Goal: Task Accomplishment & Management: Manage account settings

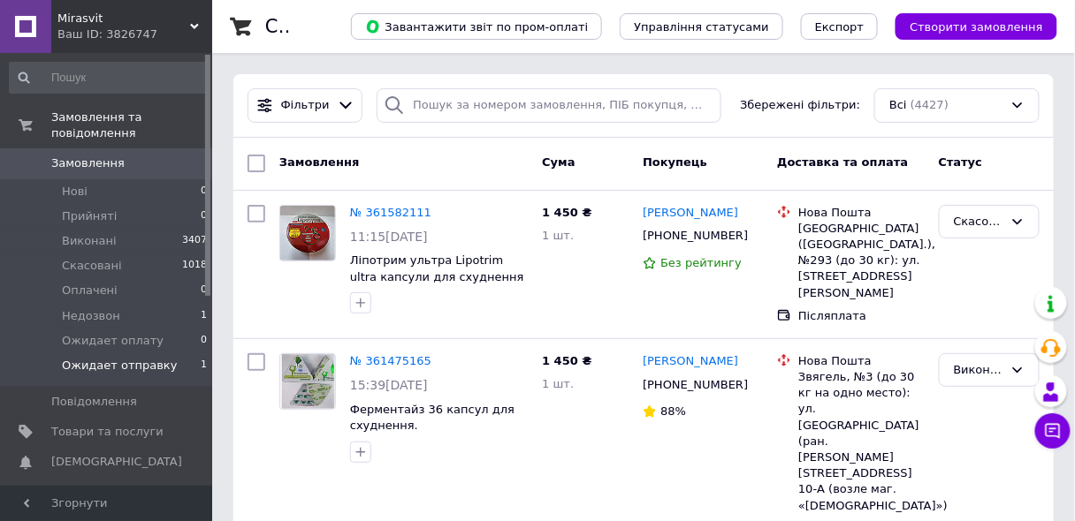
click at [159, 358] on span "Ожидает отправку" at bounding box center [120, 366] width 116 height 16
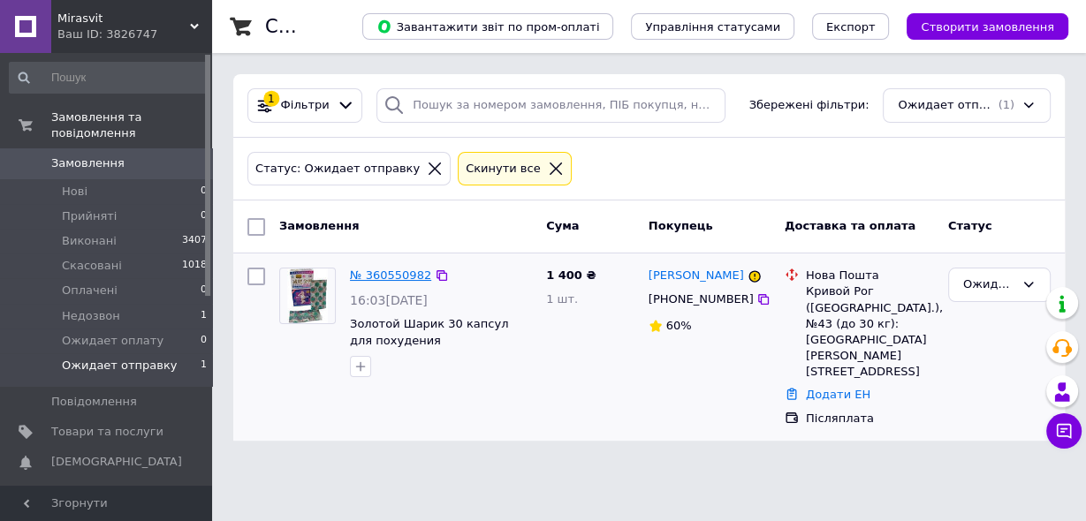
click at [392, 276] on link "№ 360550982" at bounding box center [390, 275] width 81 height 13
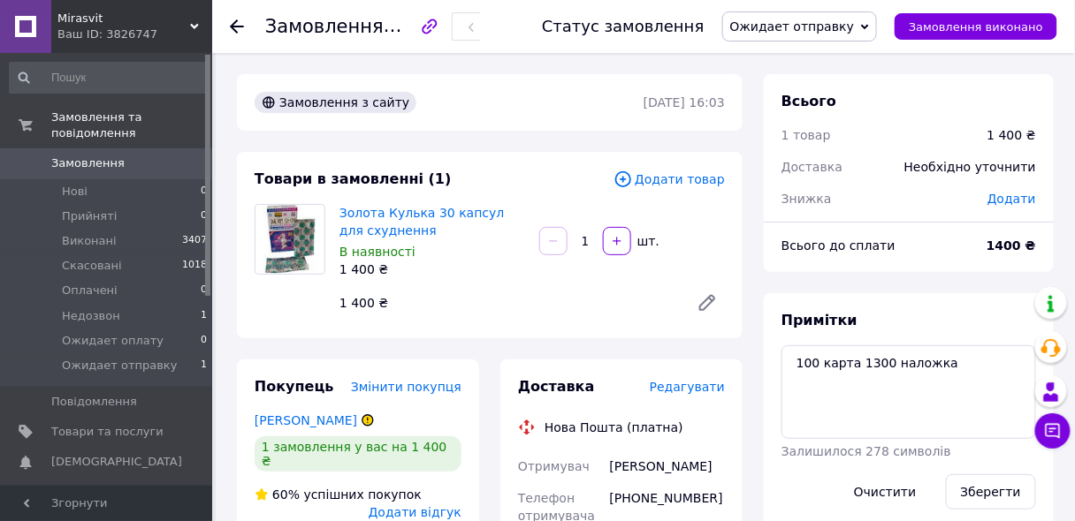
scroll to position [212, 0]
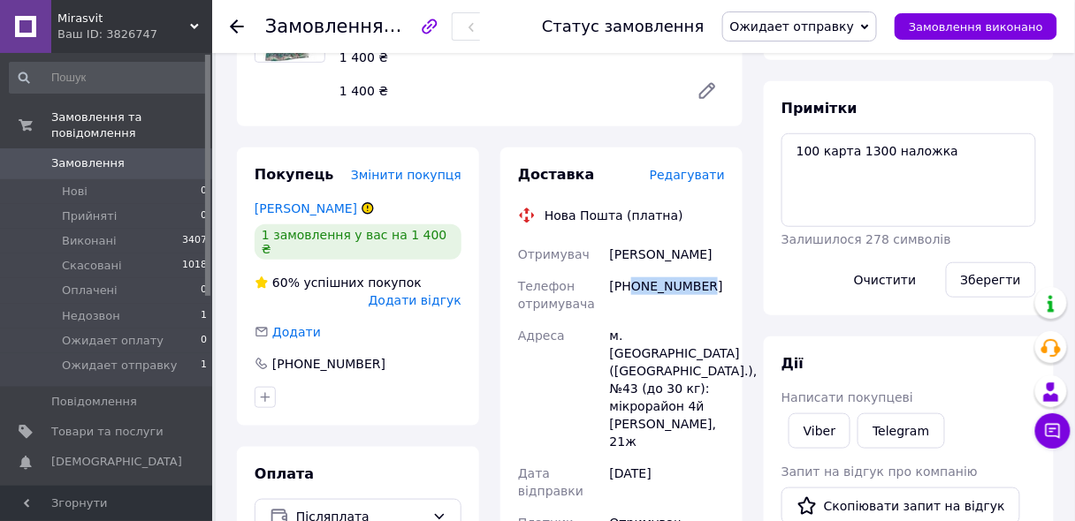
drag, startPoint x: 631, startPoint y: 291, endPoint x: 703, endPoint y: 293, distance: 71.6
click at [703, 293] on div "[PHONE_NUMBER]" at bounding box center [667, 294] width 122 height 49
copy div "0680219938"
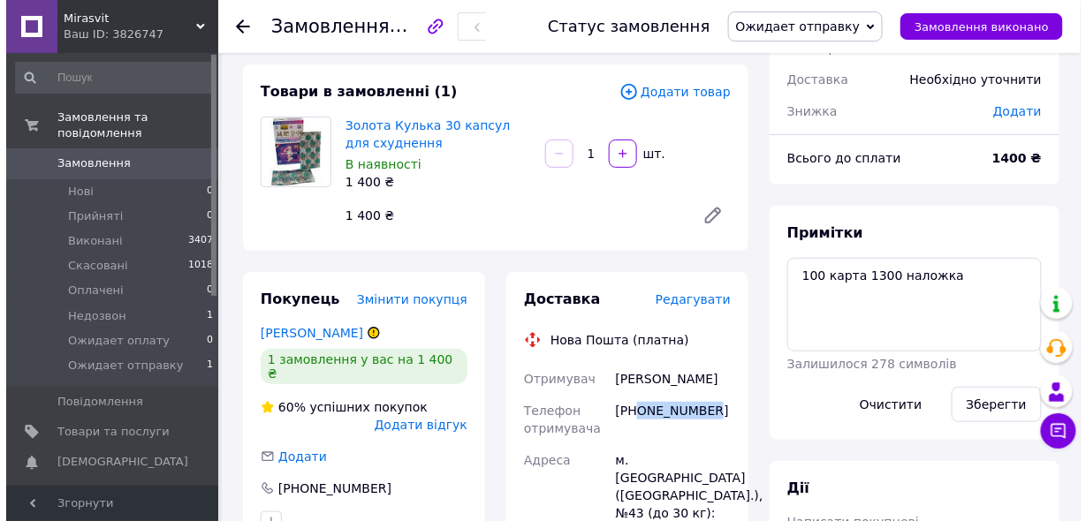
scroll to position [0, 0]
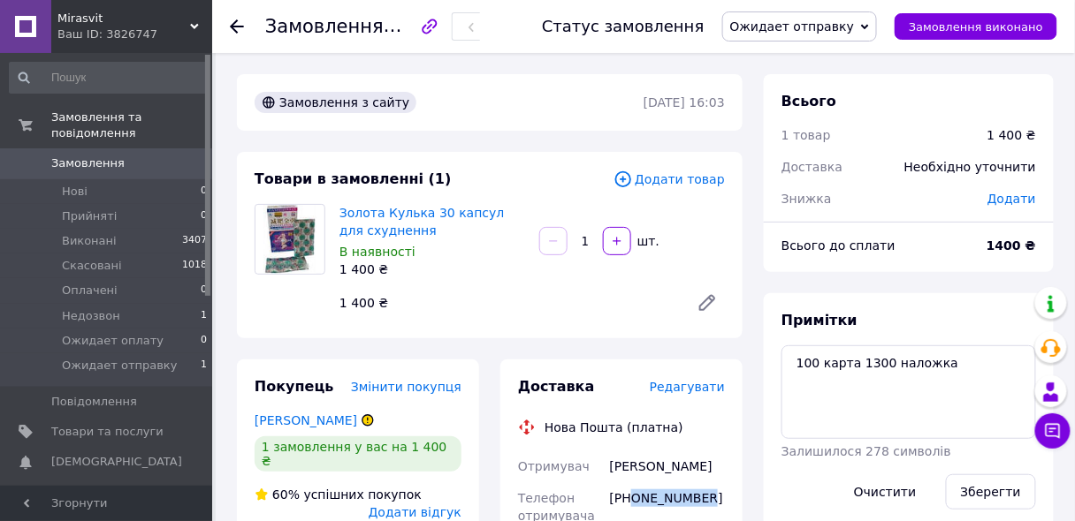
click at [164, 156] on span "0" at bounding box center [188, 164] width 49 height 16
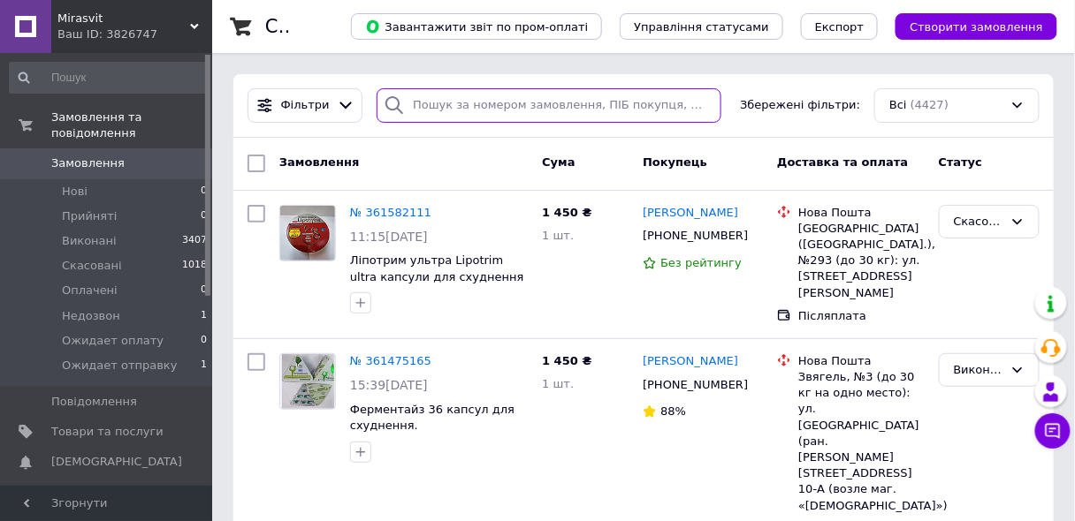
click at [481, 103] on input "search" at bounding box center [549, 105] width 344 height 34
paste input "[PHONE_NUMBER]"
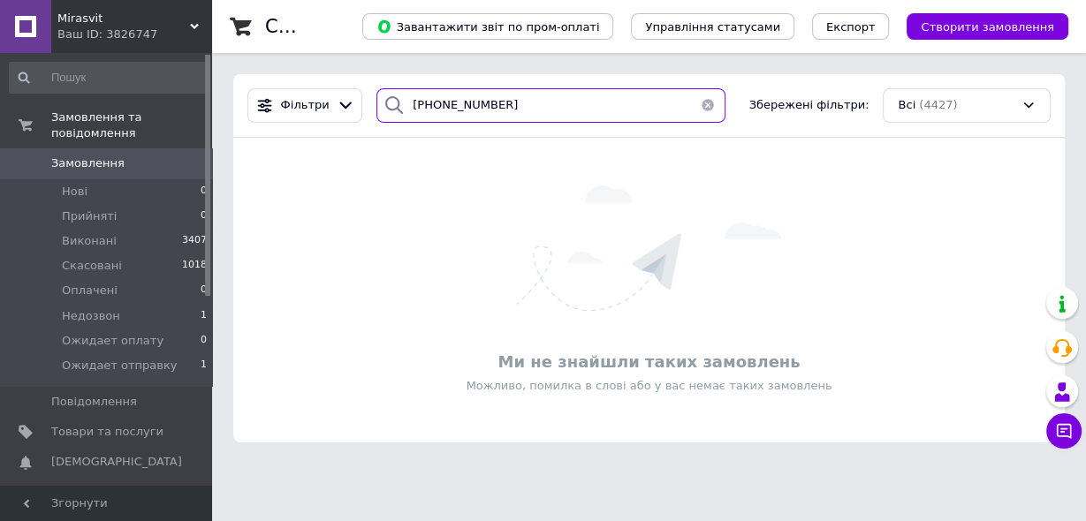
type input "[PHONE_NUMBER]"
click at [196, 27] on use at bounding box center [194, 26] width 9 height 5
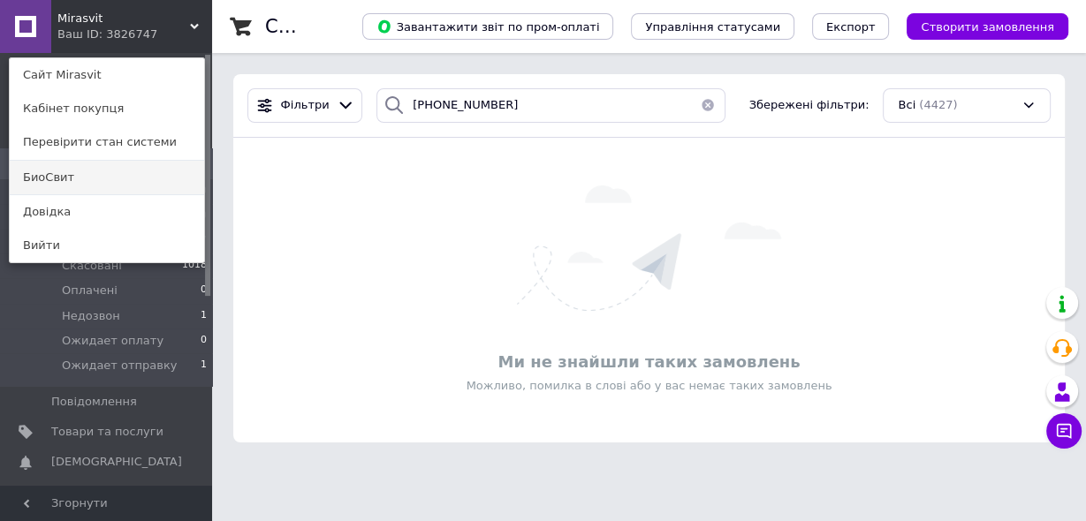
click at [118, 181] on link "БиоСвит" at bounding box center [107, 178] width 194 height 34
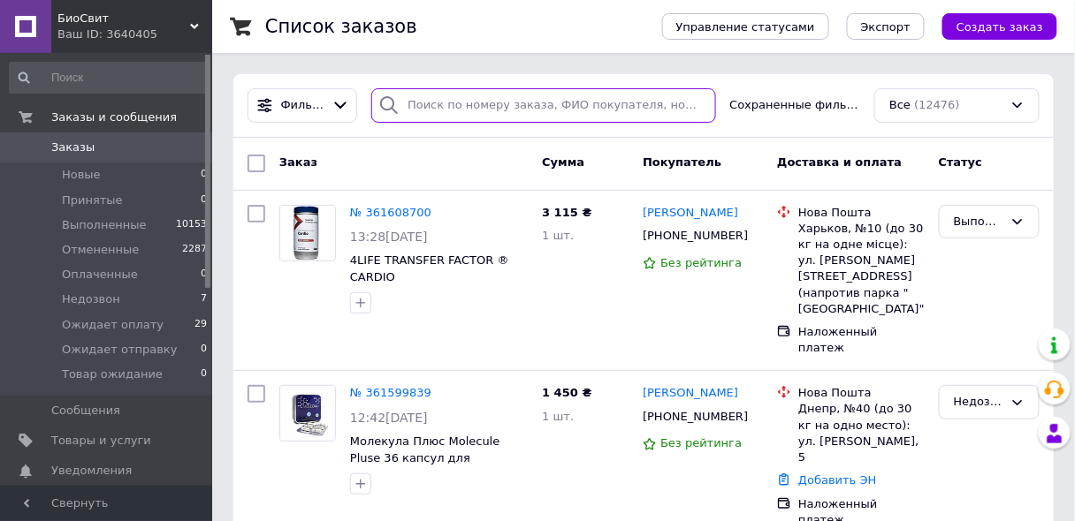
click at [468, 109] on input "search" at bounding box center [543, 105] width 344 height 34
paste input "[PHONE_NUMBER]"
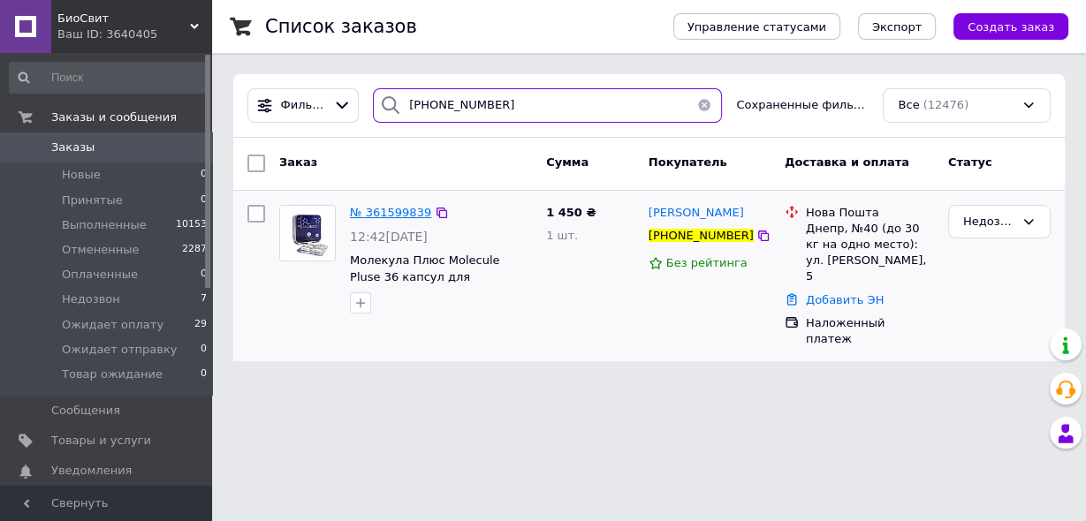
type input "[PHONE_NUMBER]"
click at [397, 210] on span "№ 361599839" at bounding box center [390, 212] width 81 height 13
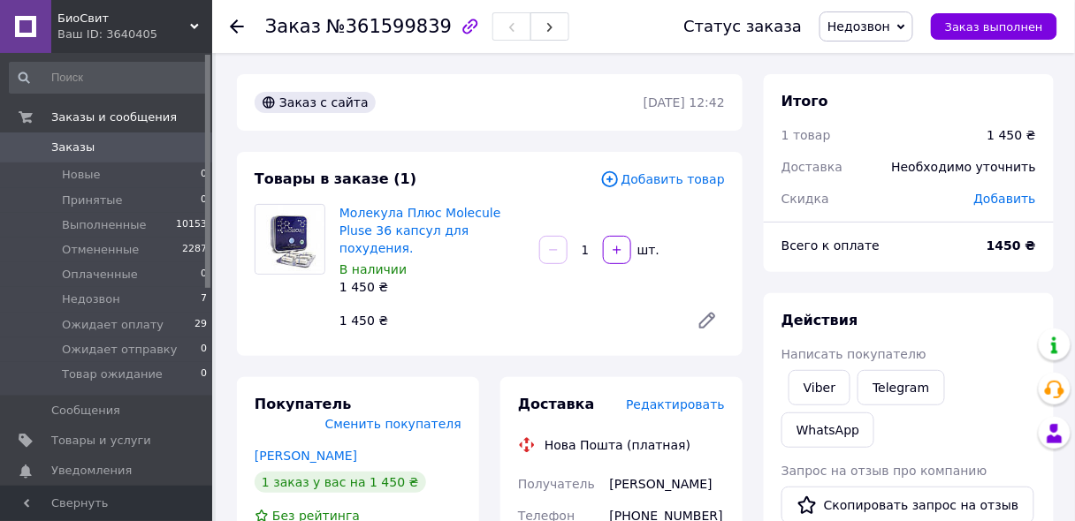
click at [890, 24] on span "Недозвон" at bounding box center [858, 26] width 63 height 14
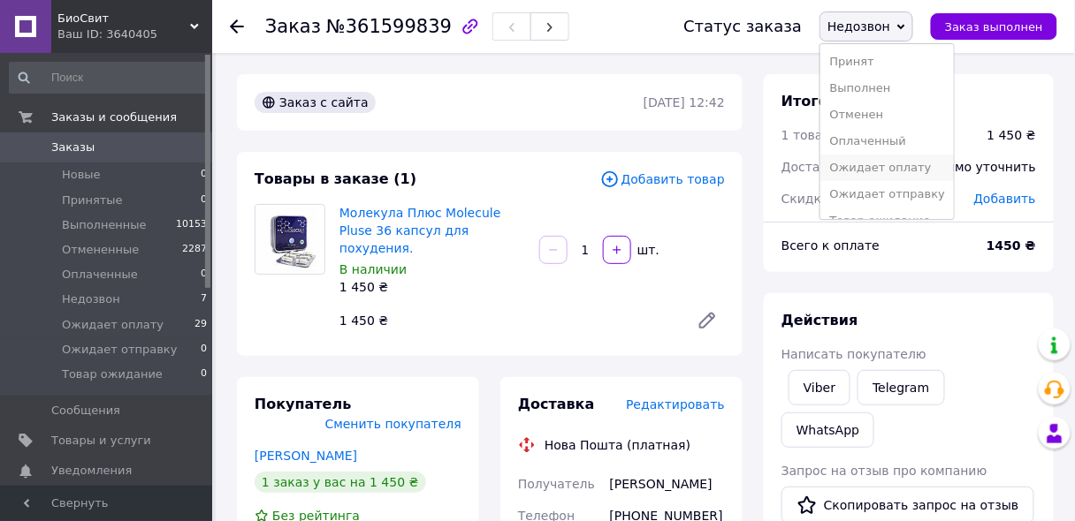
click at [888, 166] on li "Ожидает оплату" at bounding box center [886, 168] width 133 height 27
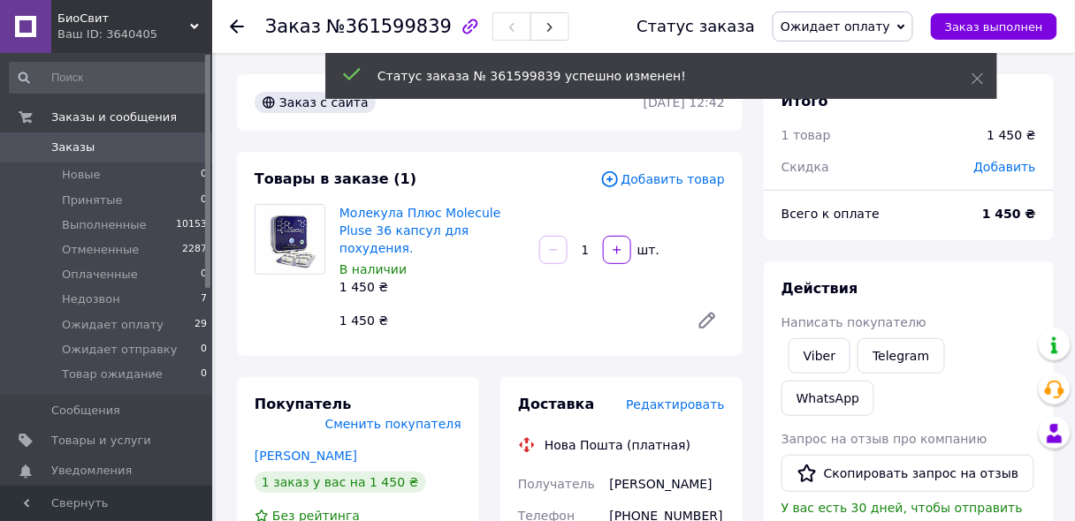
click at [666, 185] on span "Добавить товар" at bounding box center [662, 179] width 125 height 19
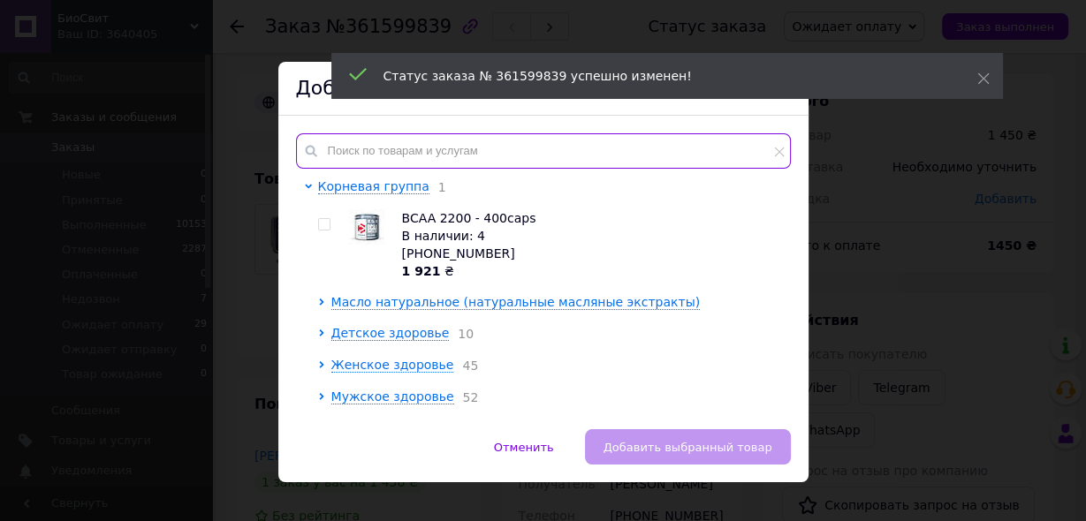
click at [522, 156] on input "text" at bounding box center [543, 150] width 495 height 35
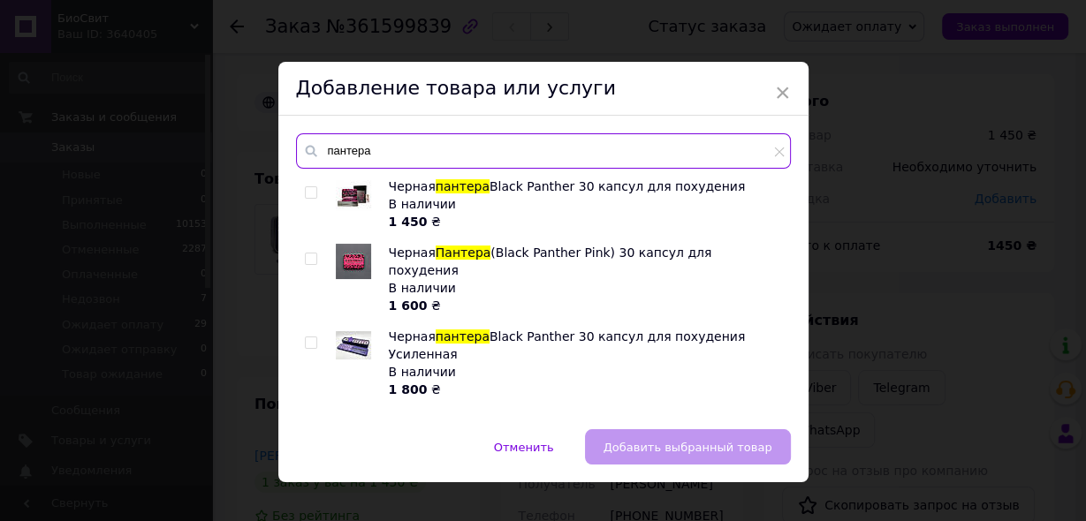
type input "пантера"
click at [307, 256] on input "checkbox" at bounding box center [310, 259] width 11 height 11
checkbox input "true"
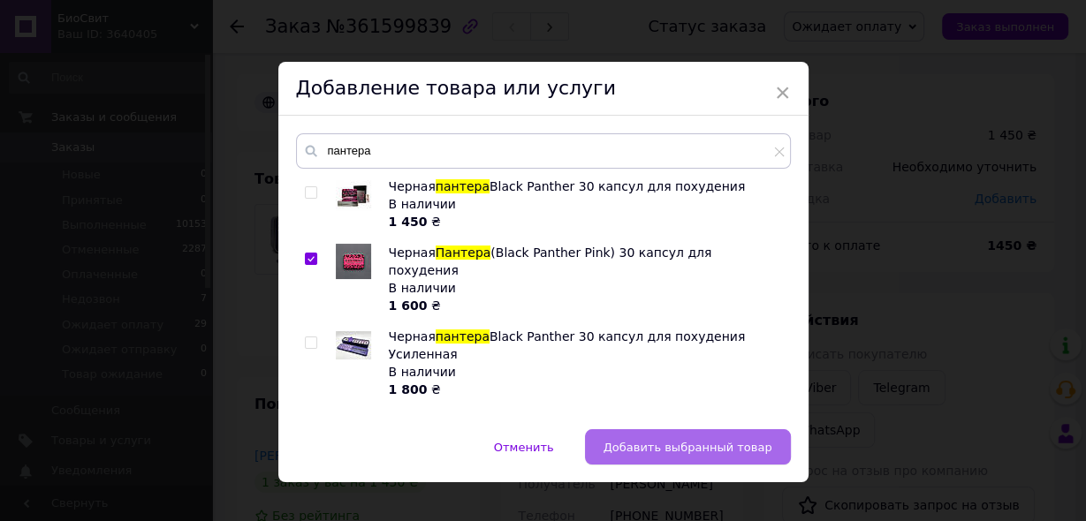
click at [651, 449] on span "Добавить выбранный товар" at bounding box center [688, 447] width 169 height 13
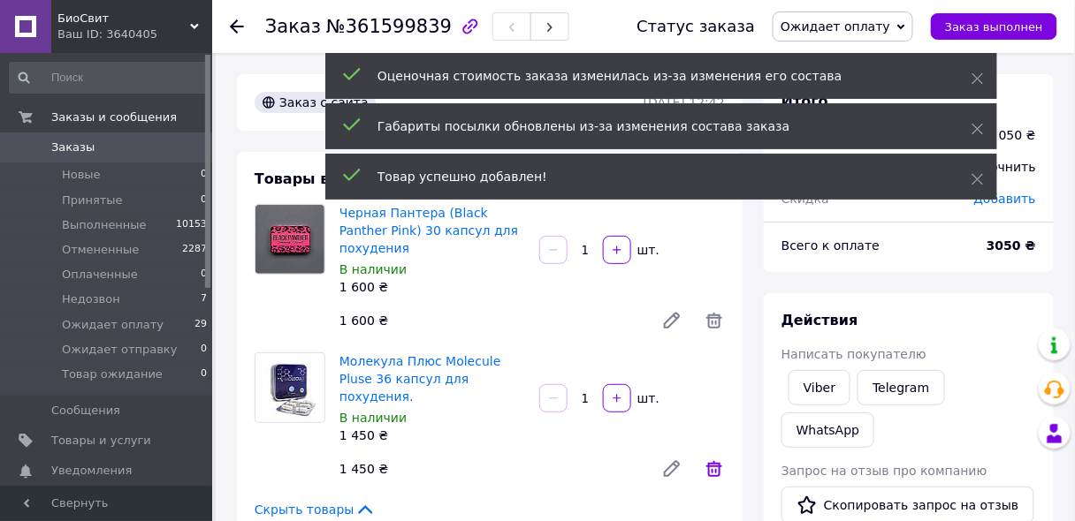
click at [719, 461] on icon at bounding box center [714, 469] width 16 height 16
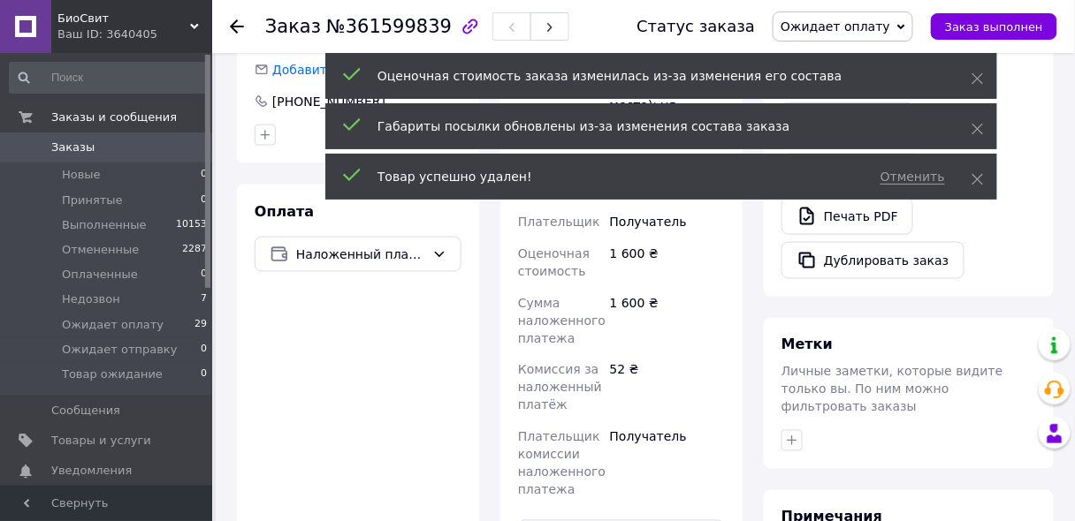
scroll to position [566, 0]
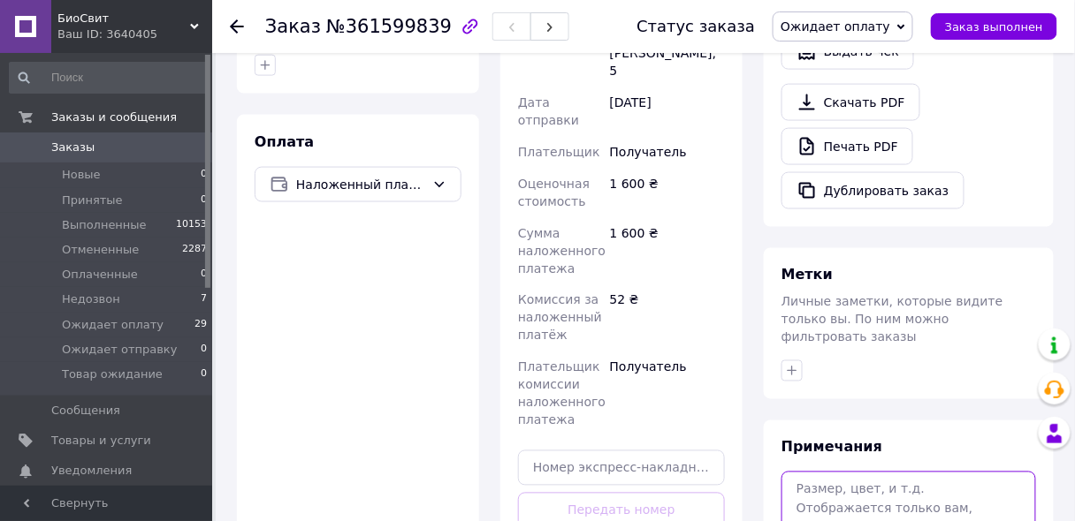
click at [809, 472] on textarea at bounding box center [908, 519] width 255 height 94
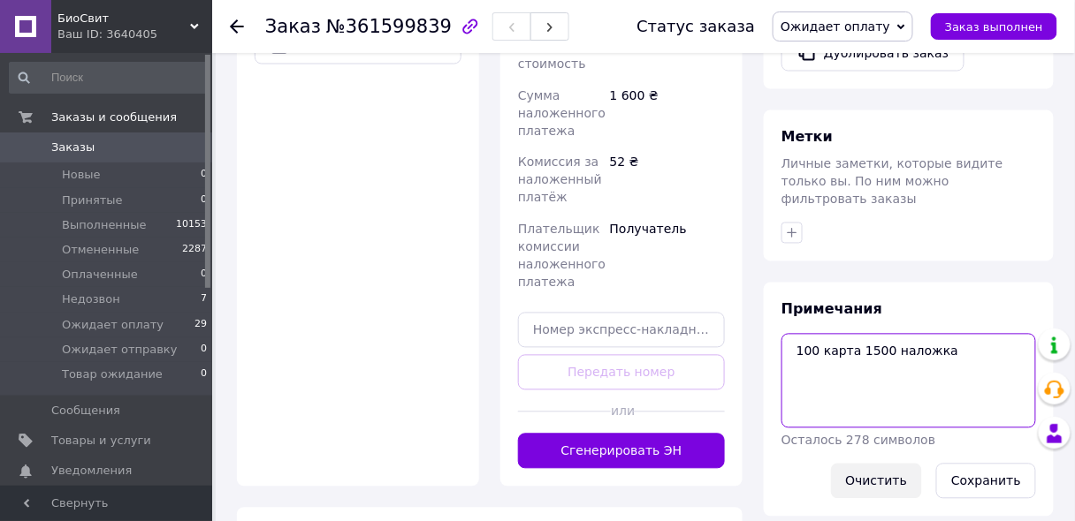
scroll to position [707, 0]
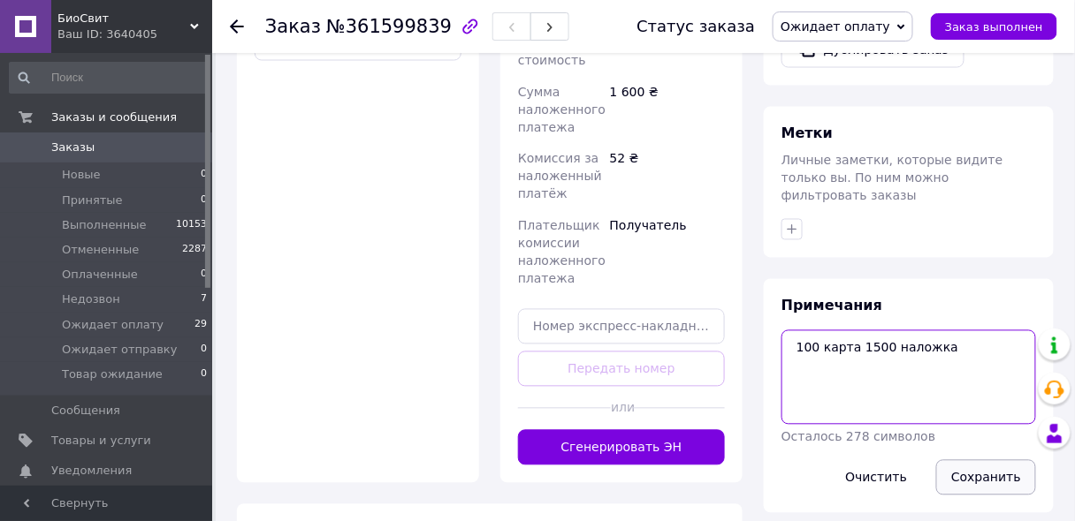
type textarea "100 карта 1500 наложка"
click at [983, 460] on button "Сохранить" at bounding box center [986, 477] width 100 height 35
click at [157, 152] on span "Заказы" at bounding box center [107, 148] width 112 height 16
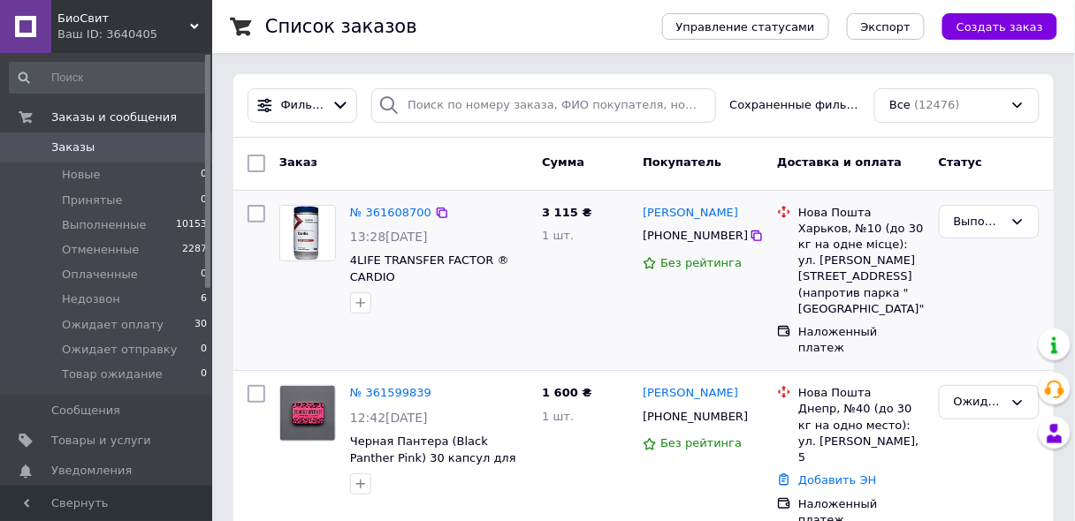
click at [1000, 275] on div "Выполнен" at bounding box center [989, 281] width 115 height 166
click at [195, 27] on use at bounding box center [194, 26] width 9 height 5
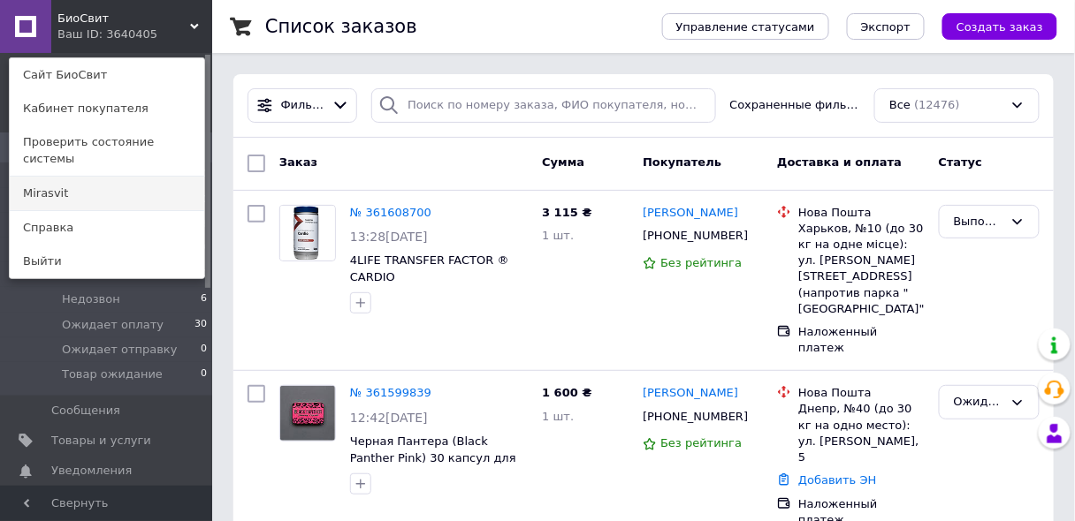
click at [110, 177] on link "Mirasvit" at bounding box center [107, 194] width 194 height 34
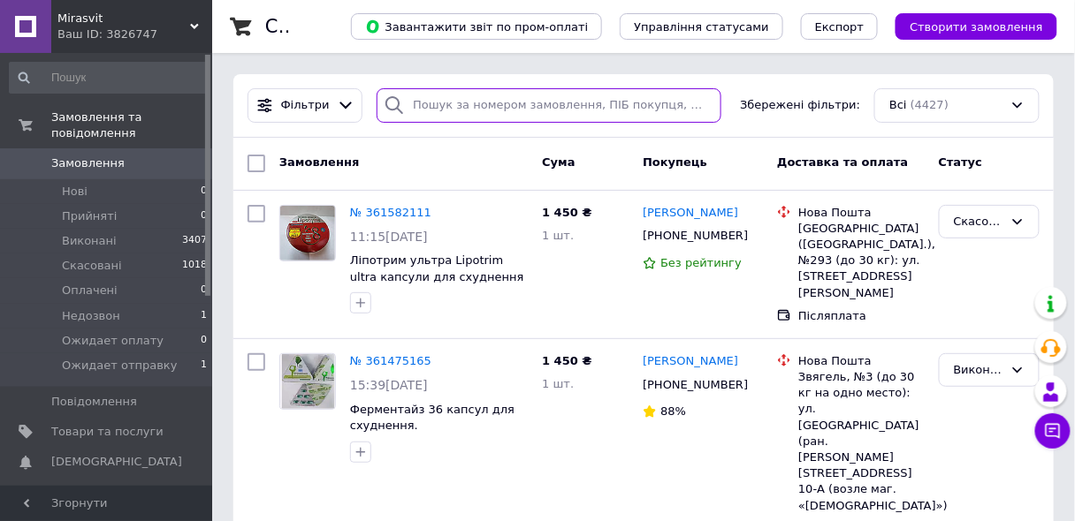
paste input "+380680219938"
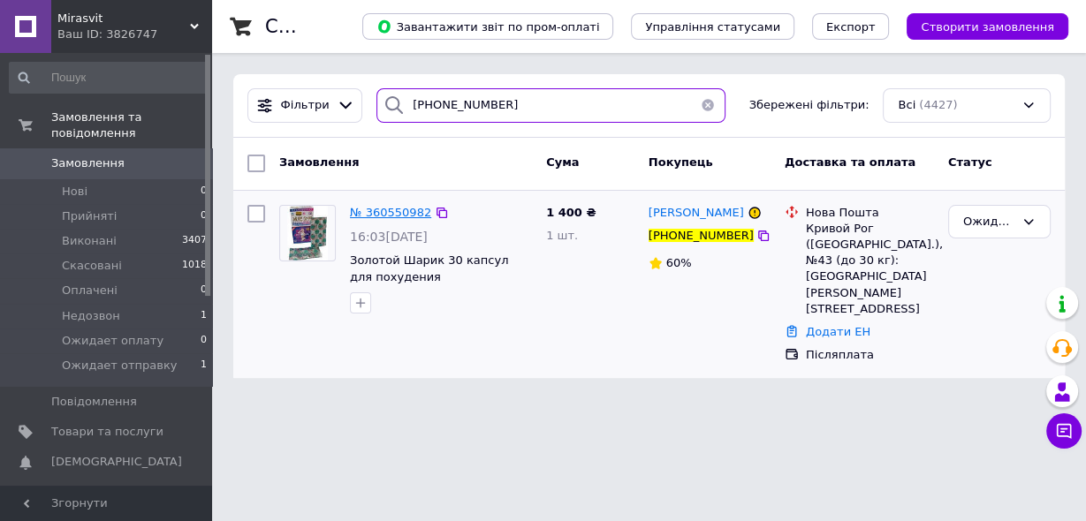
type input "+380680219938"
click at [377, 214] on span "№ 360550982" at bounding box center [390, 212] width 81 height 13
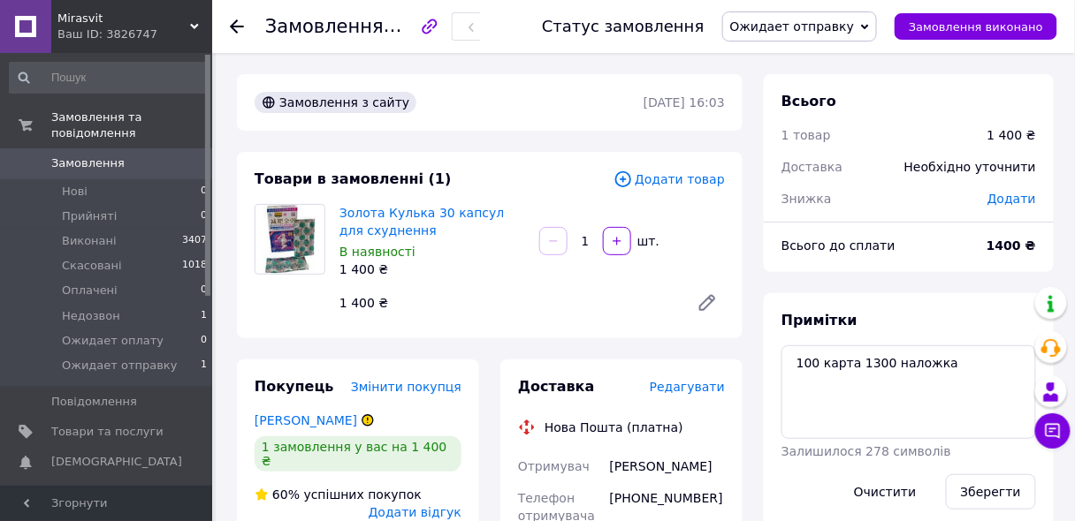
click at [675, 184] on span "Додати товар" at bounding box center [668, 179] width 111 height 19
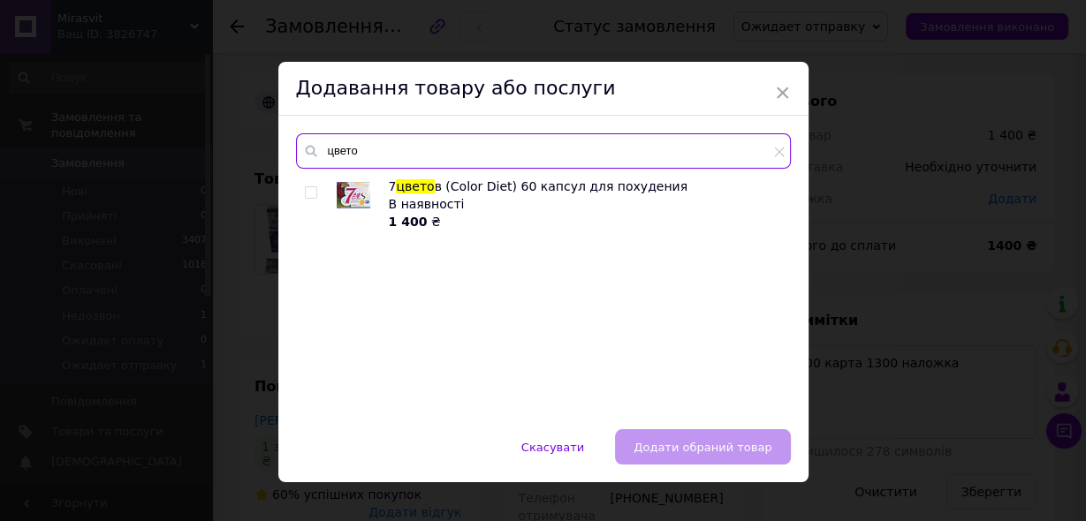
click at [509, 157] on input "цвето" at bounding box center [543, 150] width 495 height 35
type input "цвето"
click at [309, 197] on input "checkbox" at bounding box center [310, 192] width 11 height 11
checkbox input "true"
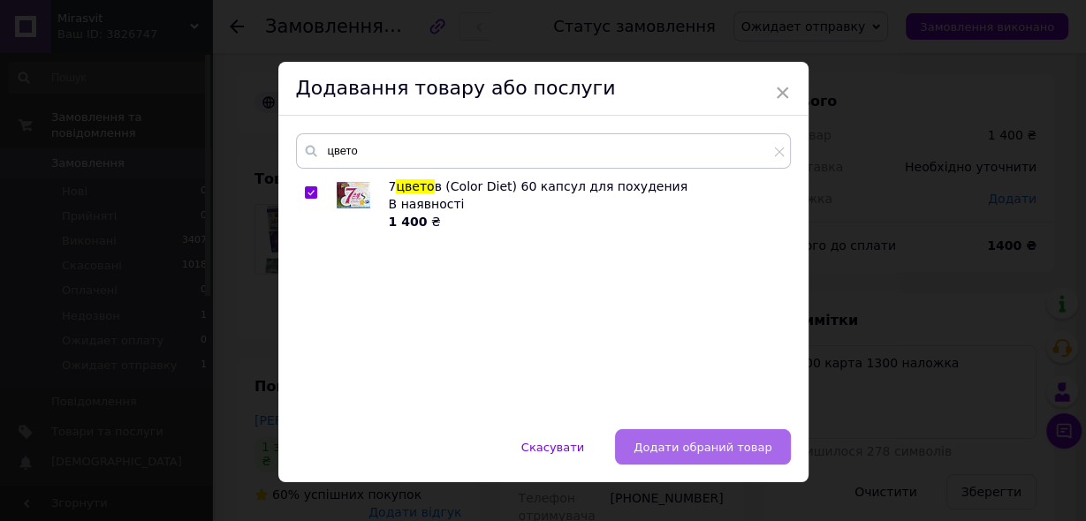
click at [719, 446] on span "Додати обраний товар" at bounding box center [703, 447] width 138 height 13
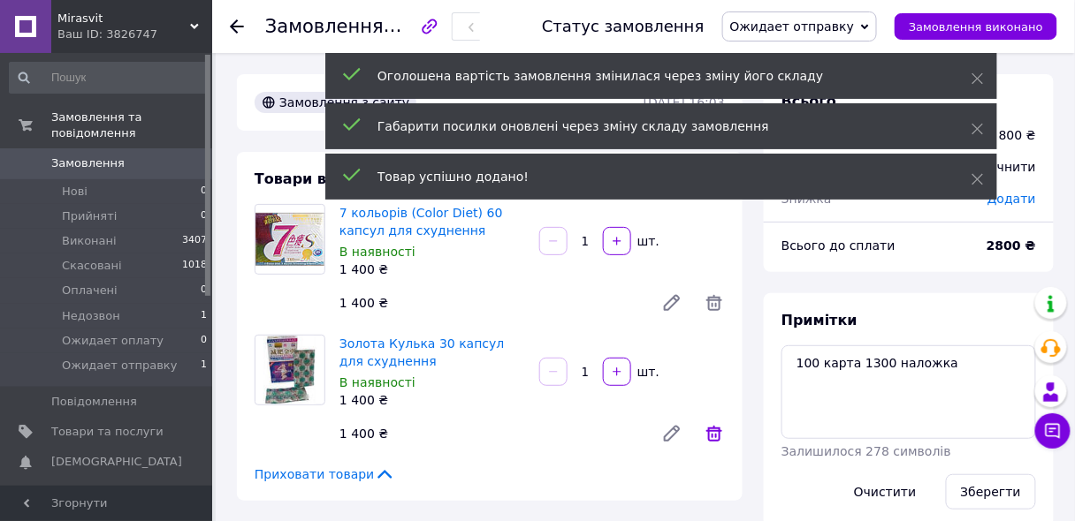
click at [712, 434] on icon at bounding box center [714, 433] width 21 height 21
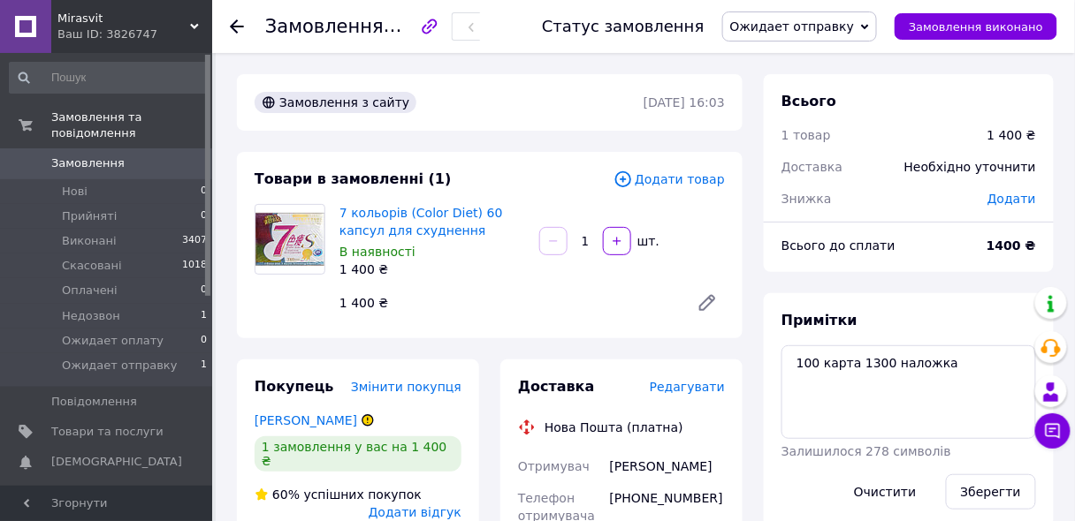
click at [194, 28] on use at bounding box center [194, 26] width 9 height 5
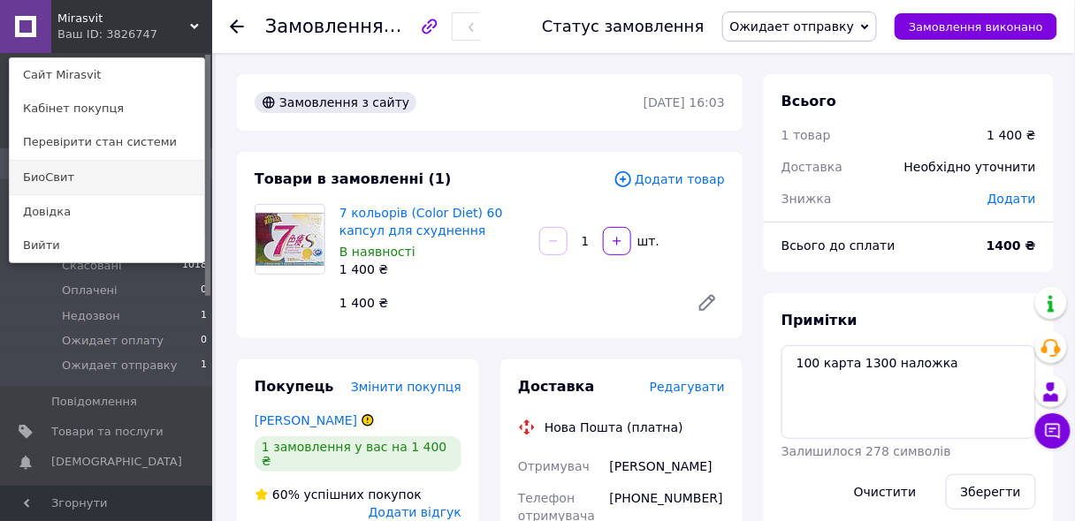
click at [109, 169] on link "БиоСвит" at bounding box center [107, 178] width 194 height 34
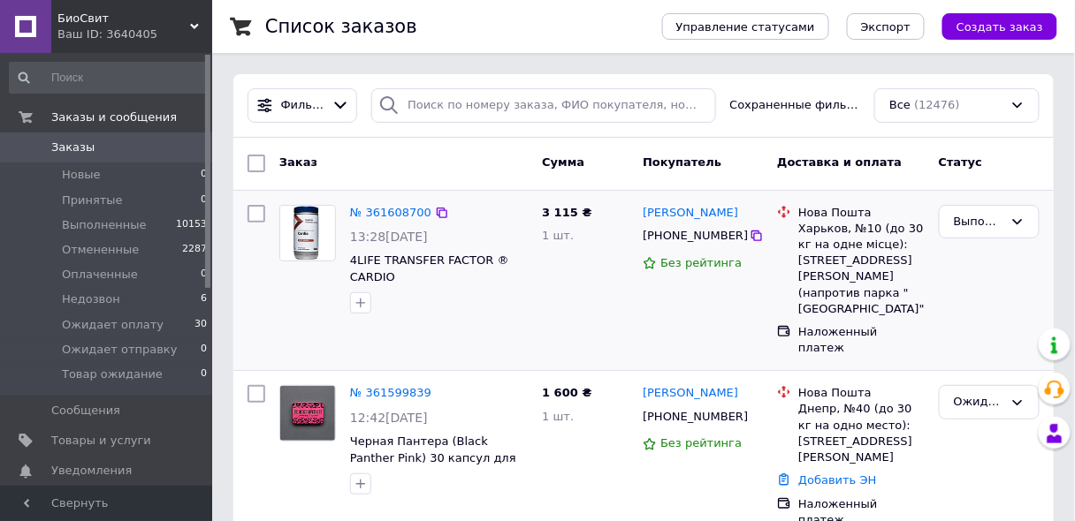
click at [970, 298] on div "Выполнен" at bounding box center [989, 281] width 115 height 166
click at [998, 18] on button "Создать заказ" at bounding box center [999, 26] width 115 height 27
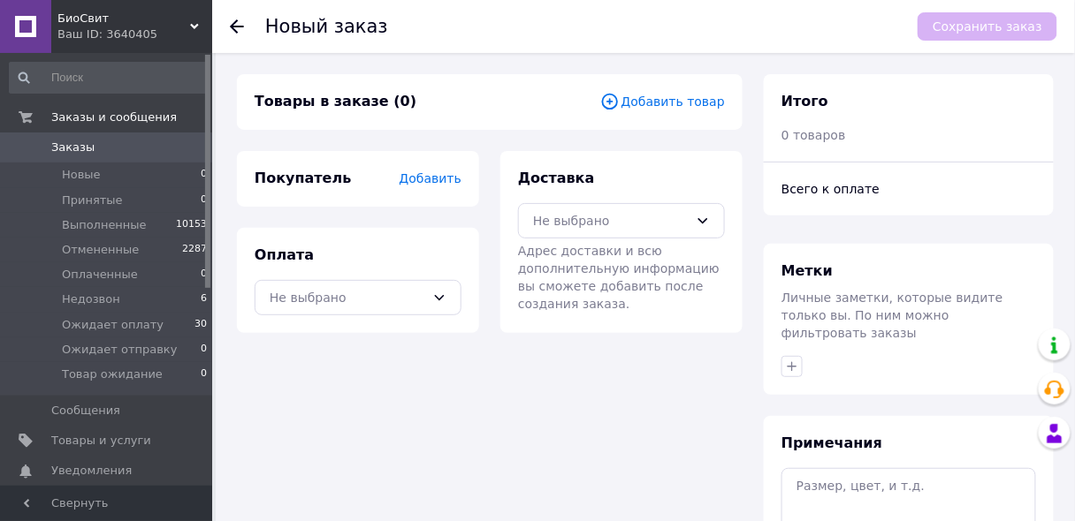
click at [659, 103] on span "Добавить товар" at bounding box center [662, 101] width 125 height 19
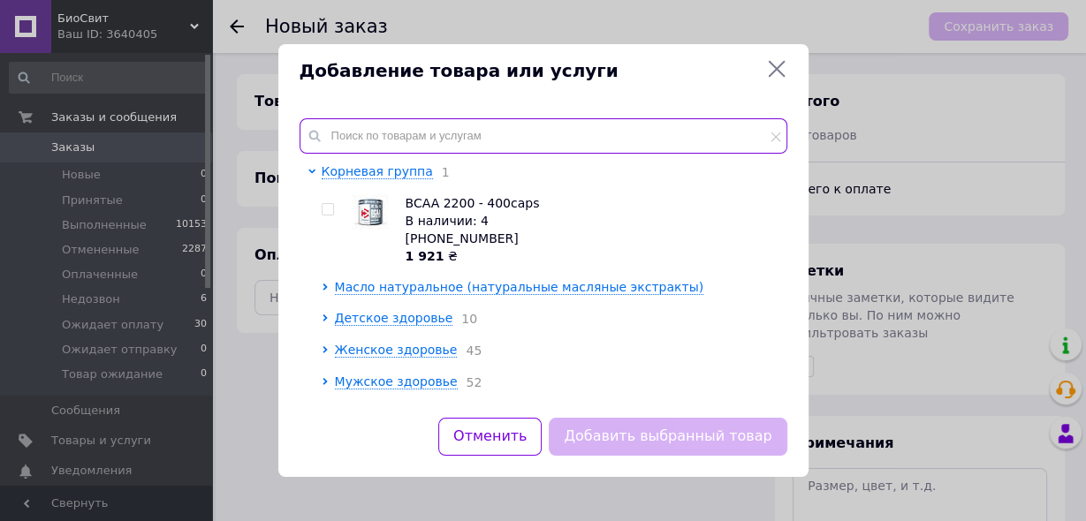
click at [468, 137] on input "text" at bounding box center [544, 135] width 488 height 35
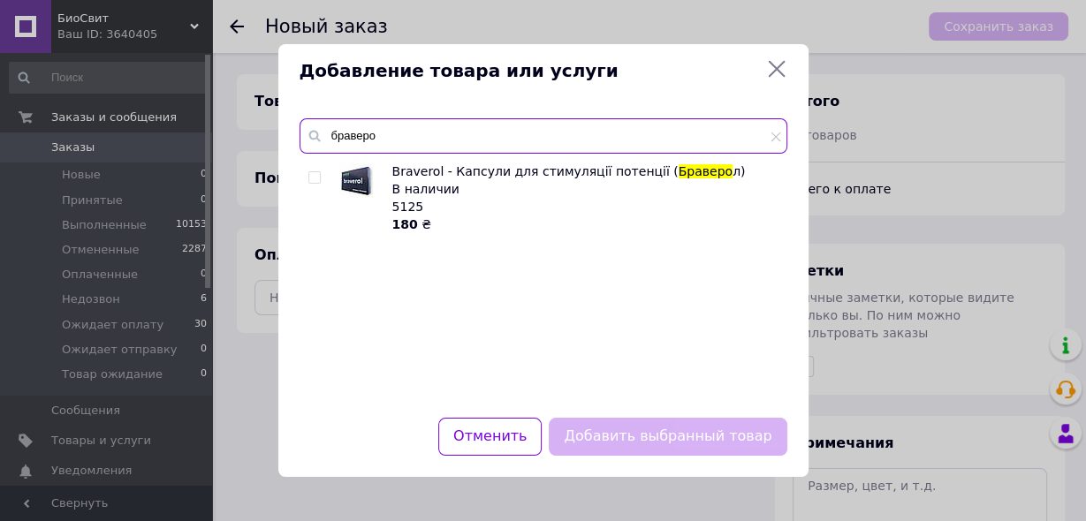
type input "браверо"
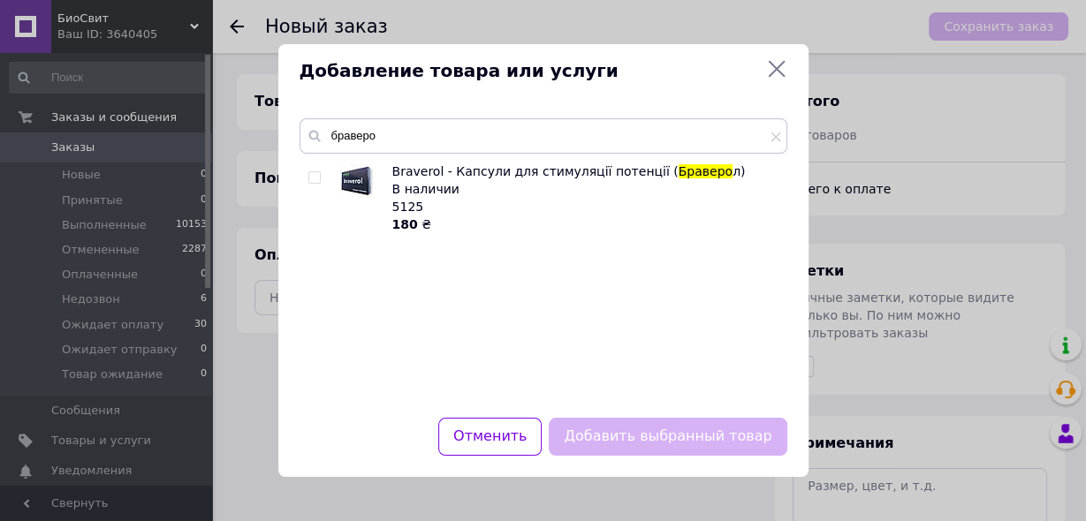
click at [310, 178] on input "checkbox" at bounding box center [313, 177] width 11 height 11
checkbox input "true"
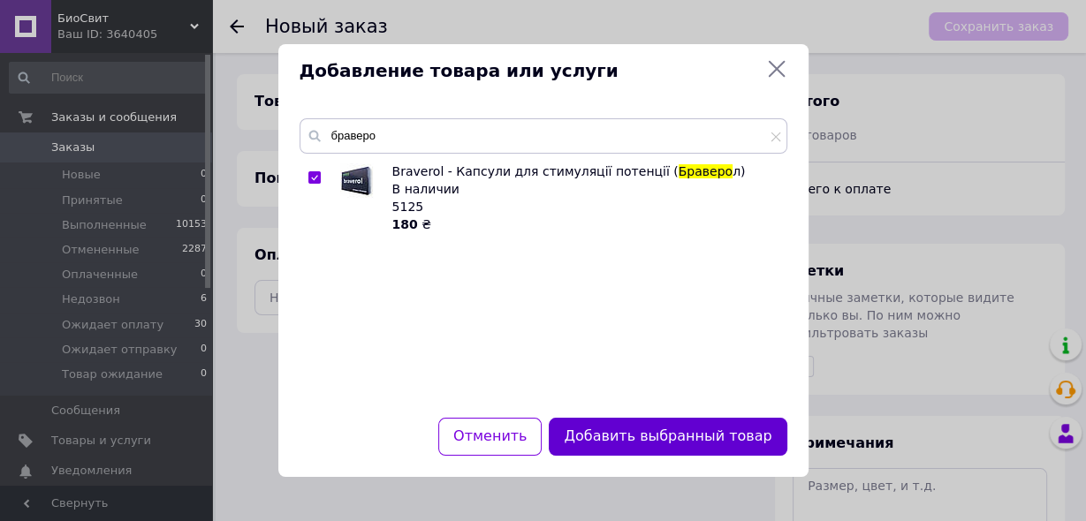
click at [620, 442] on button "Добавить выбранный товар" at bounding box center [668, 437] width 238 height 38
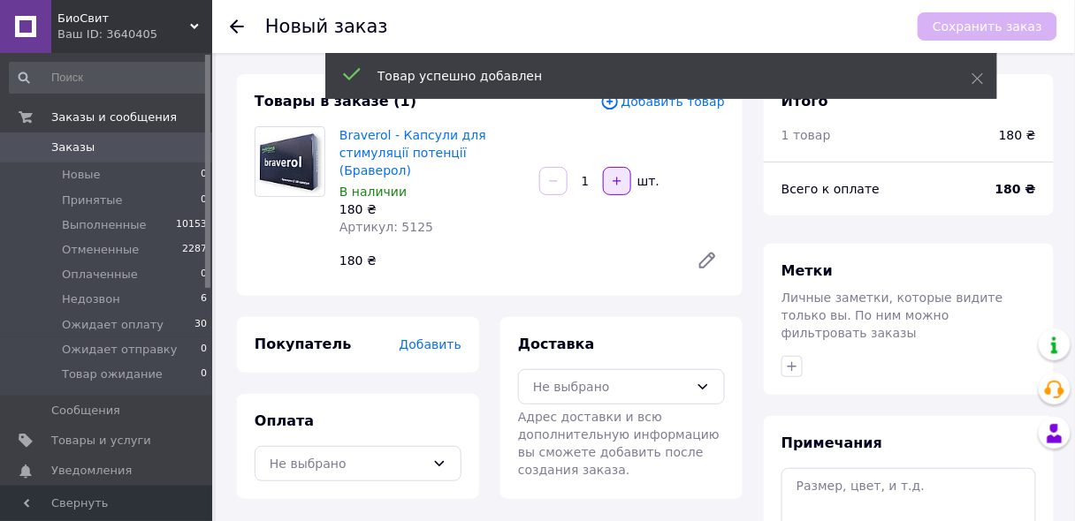
click at [612, 176] on icon "button" at bounding box center [617, 181] width 12 height 12
type input "3"
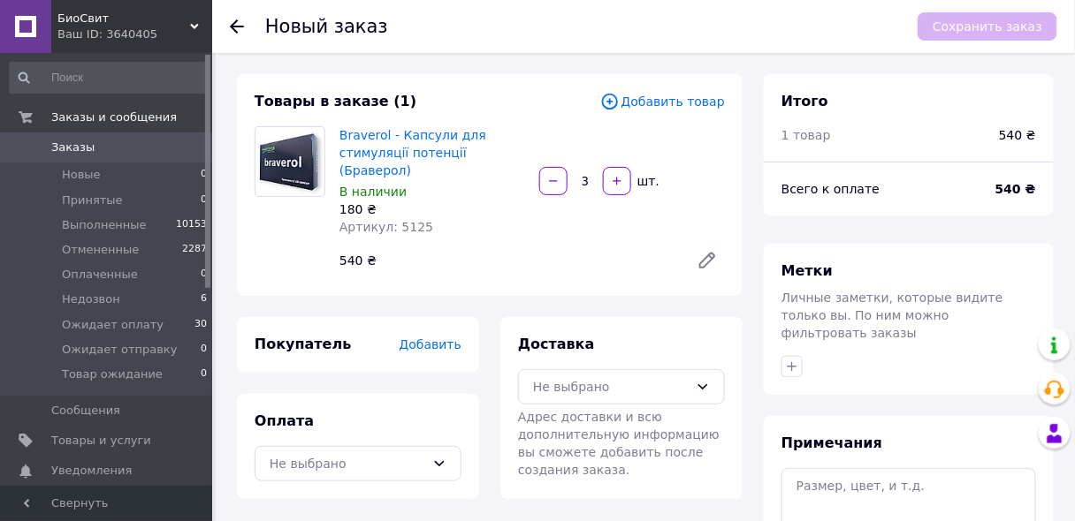
click at [444, 338] on span "Добавить" at bounding box center [431, 345] width 62 height 14
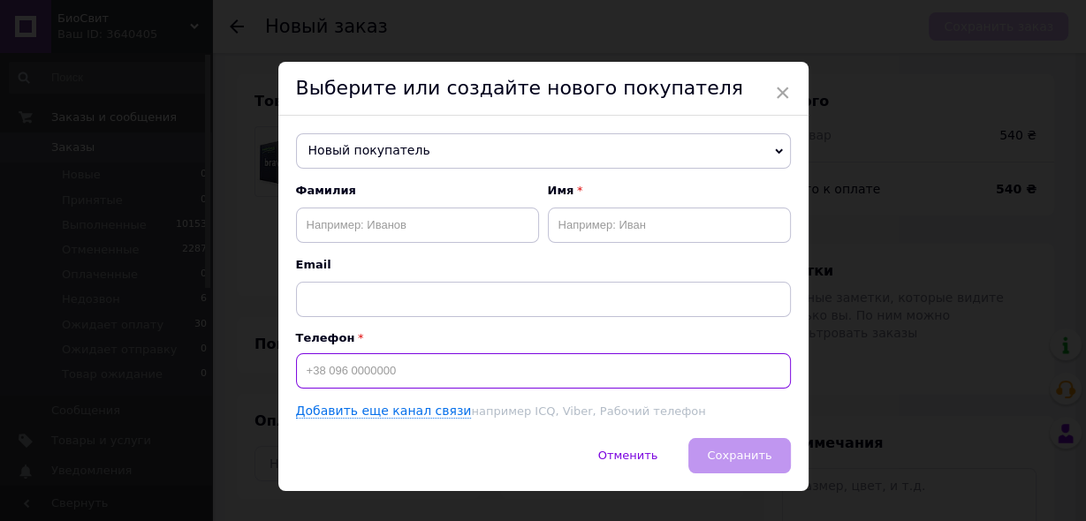
click at [377, 374] on input at bounding box center [543, 371] width 495 height 35
type input "+380956150146"
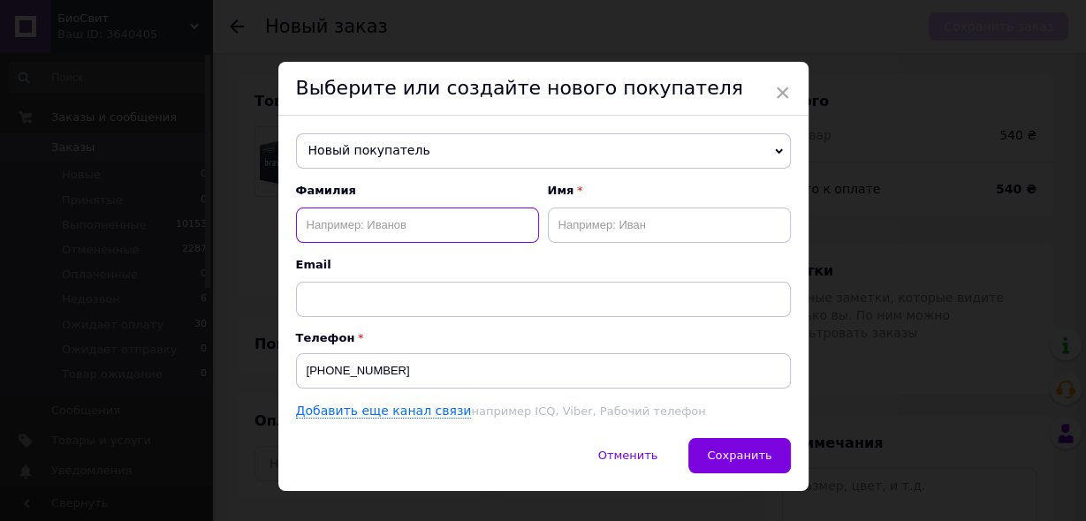
click at [357, 226] on input "text" at bounding box center [417, 225] width 243 height 35
type input "Савченко"
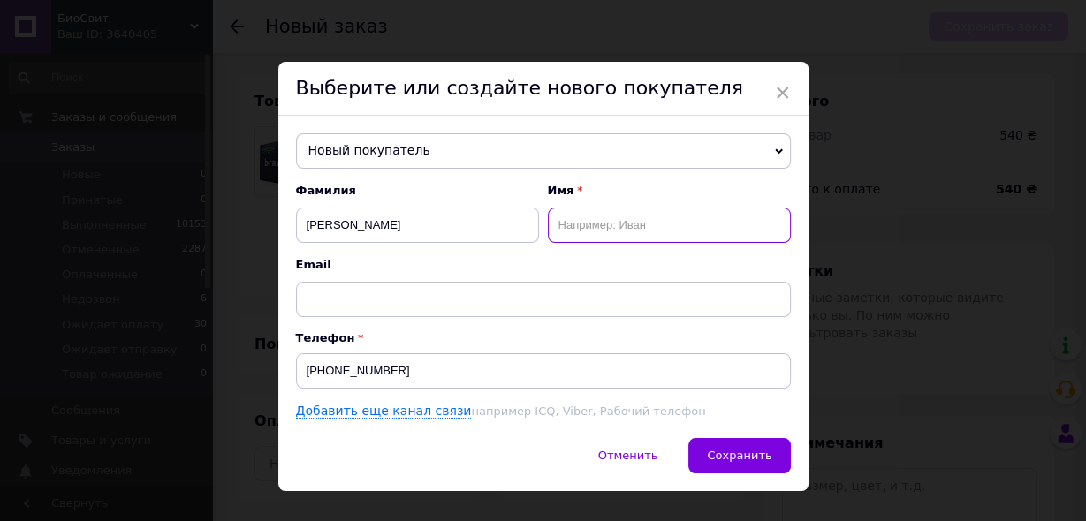
click at [632, 223] on input "text" at bounding box center [669, 225] width 243 height 35
type input "Микола"
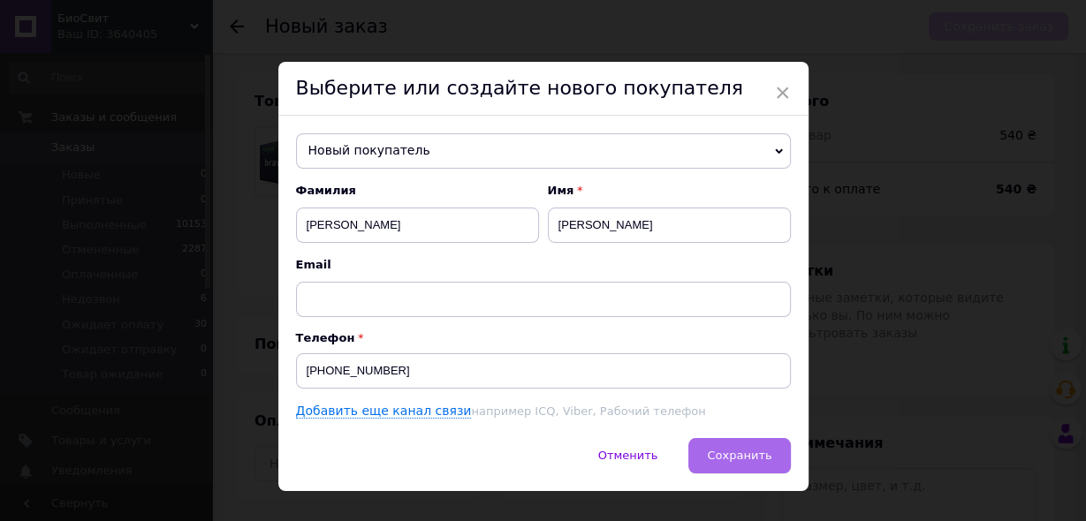
click at [736, 456] on span "Сохранить" at bounding box center [739, 455] width 65 height 13
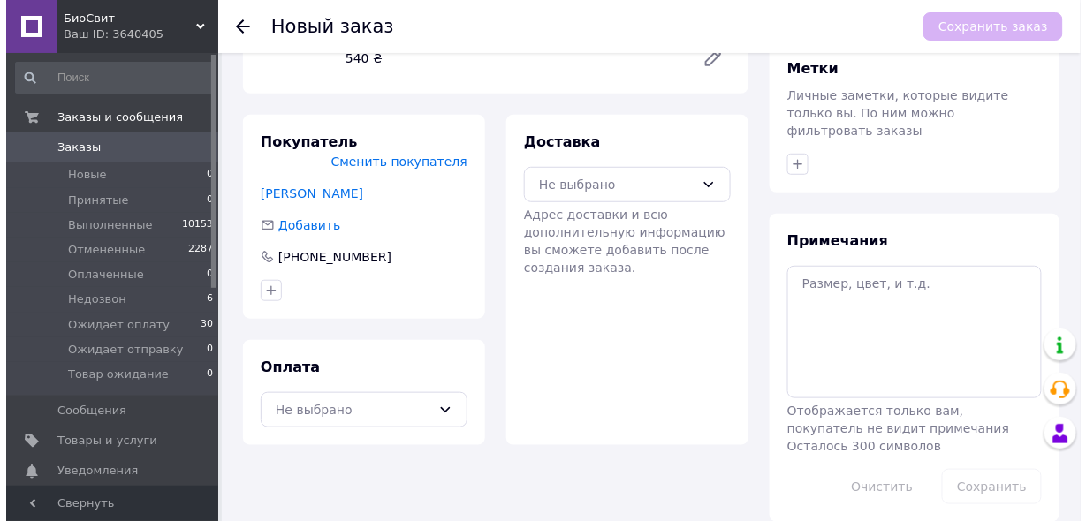
scroll to position [205, 0]
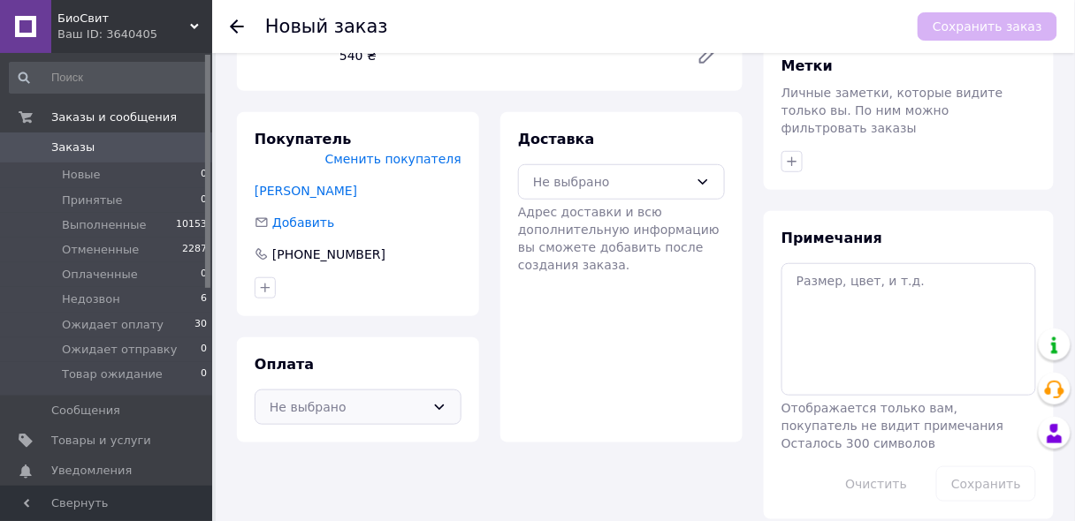
click at [429, 390] on div "Не выбрано" at bounding box center [358, 407] width 207 height 35
click at [385, 437] on span "Наложенный платеж" at bounding box center [371, 446] width 150 height 18
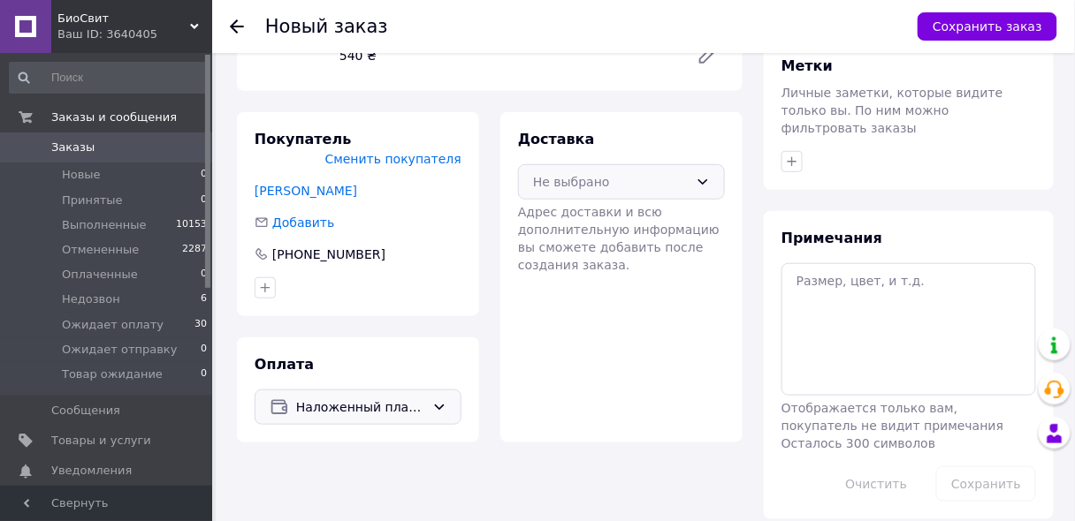
click at [639, 172] on div "Не выбрано" at bounding box center [611, 181] width 156 height 19
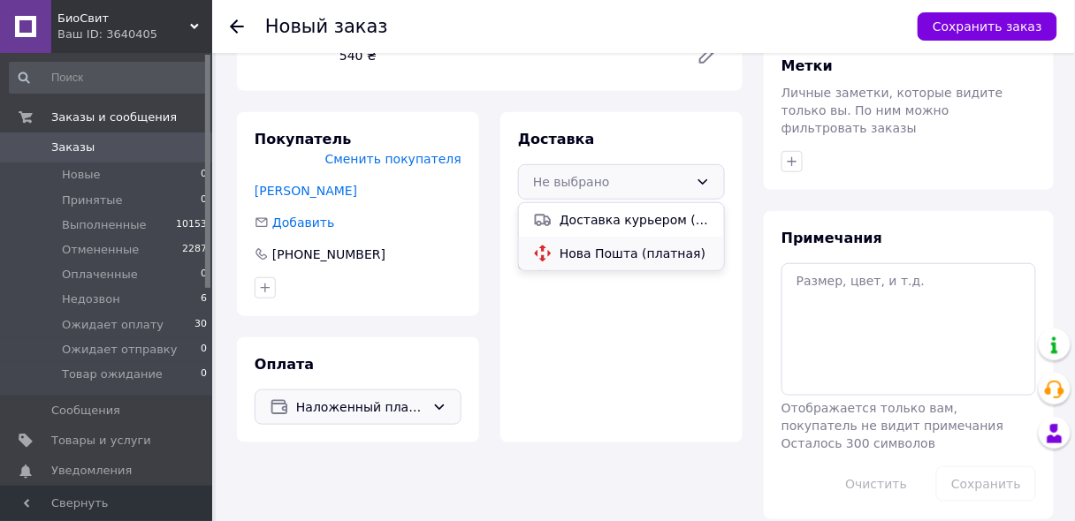
click at [629, 245] on span "Нова Пошта (платная)" at bounding box center [634, 254] width 150 height 18
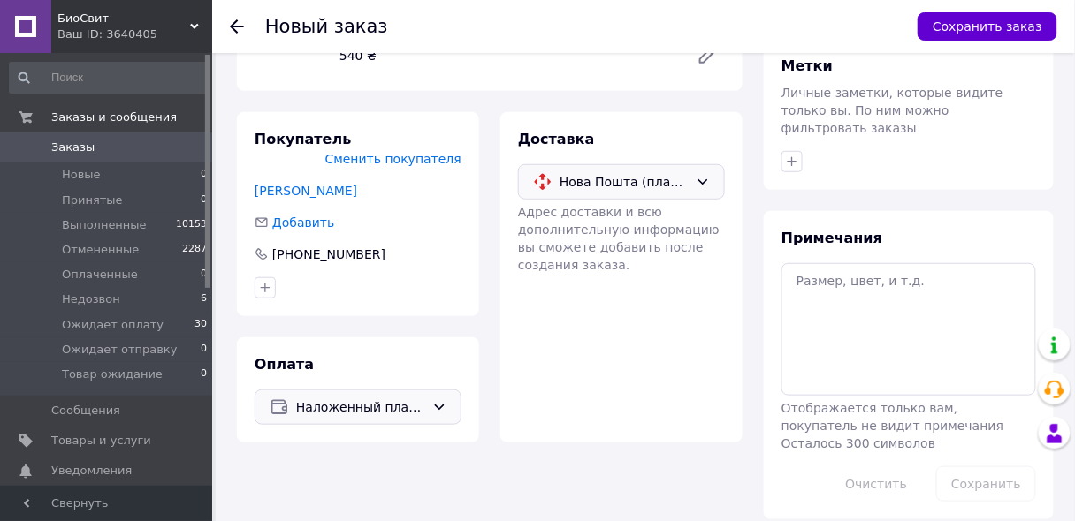
click at [966, 28] on button "Сохранить заказ" at bounding box center [987, 26] width 140 height 28
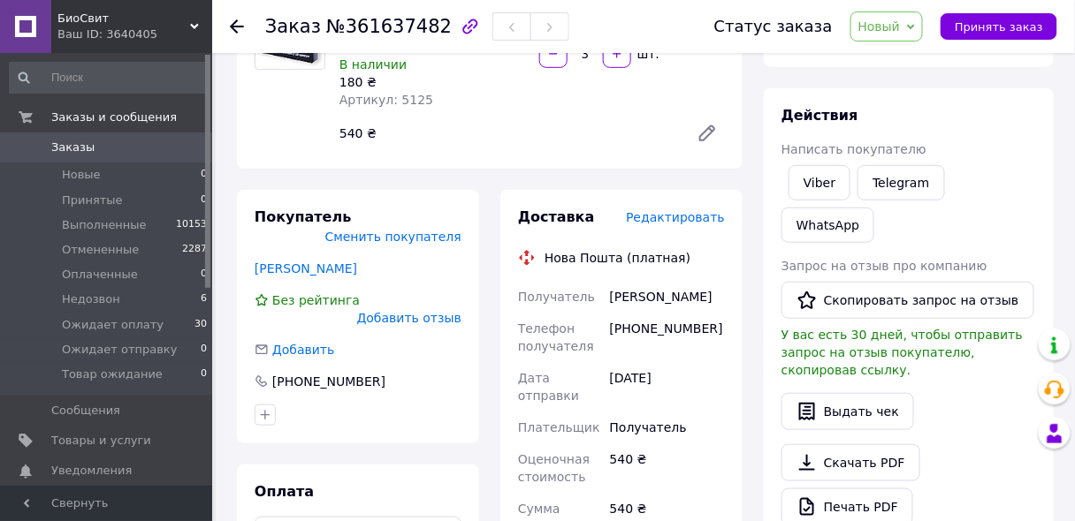
click at [676, 210] on span "Редактировать" at bounding box center [675, 217] width 99 height 14
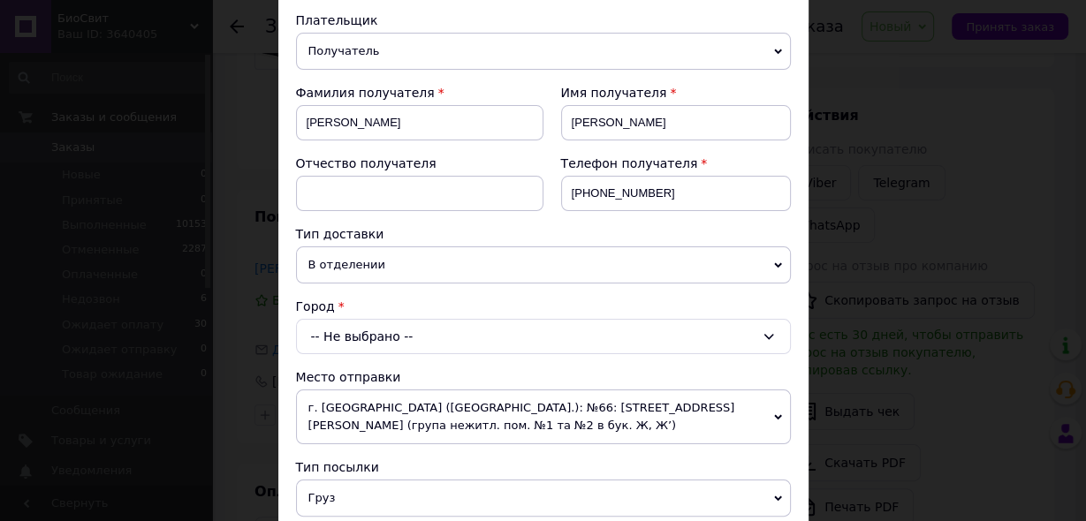
scroll to position [212, 0]
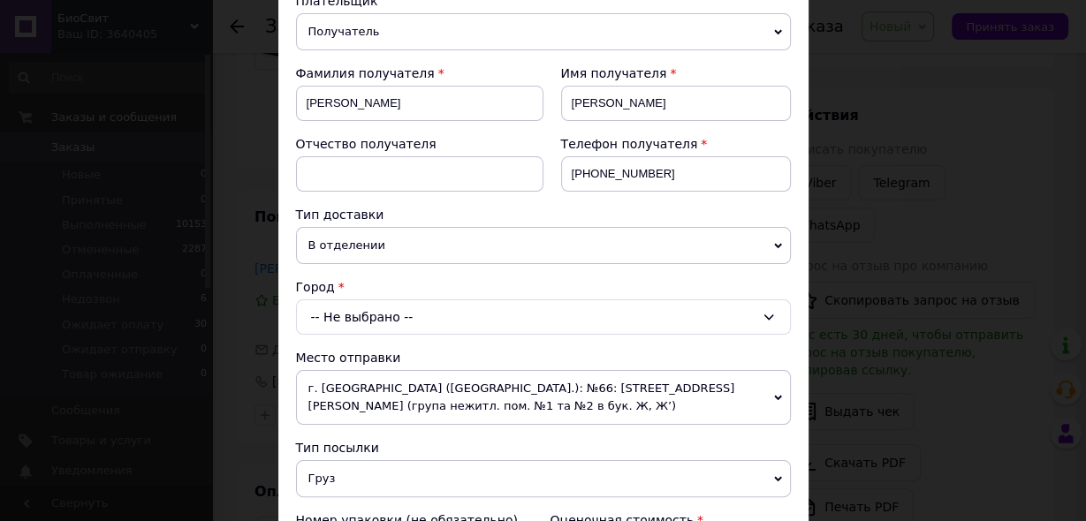
click at [413, 321] on div "-- Не выбрано --" at bounding box center [543, 317] width 495 height 35
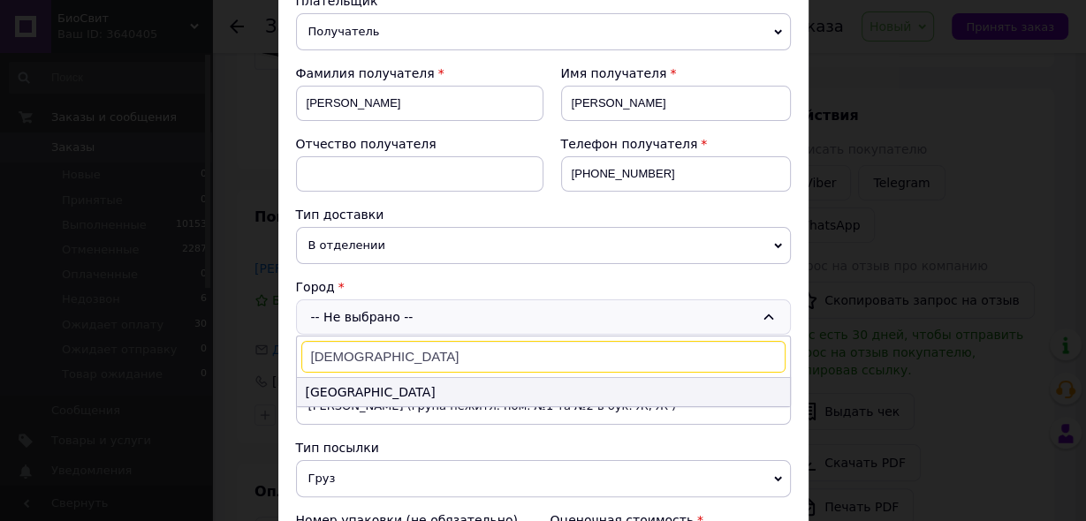
type input "вишг"
click at [365, 387] on li "Вышгород" at bounding box center [543, 392] width 493 height 28
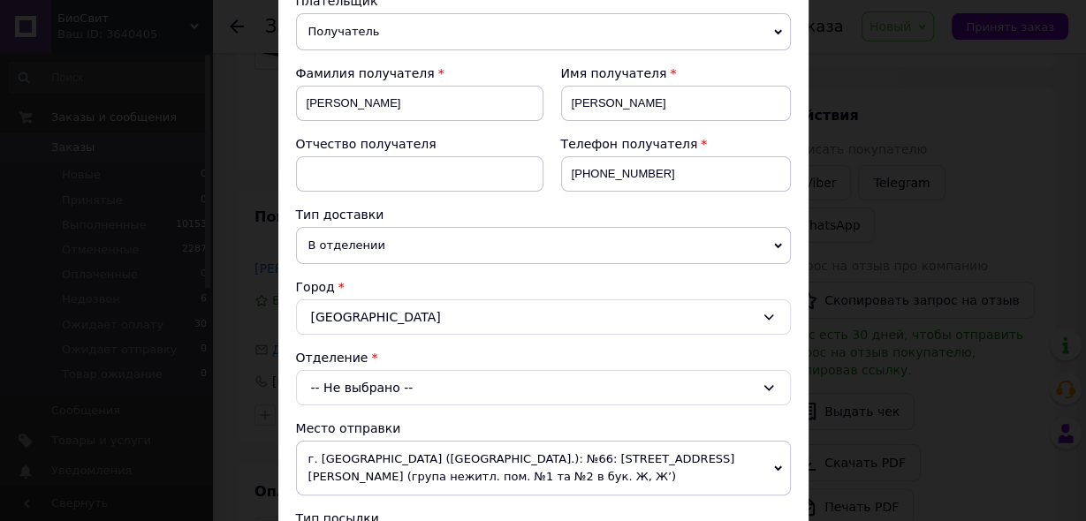
click at [366, 388] on div "-- Не выбрано --" at bounding box center [543, 387] width 495 height 35
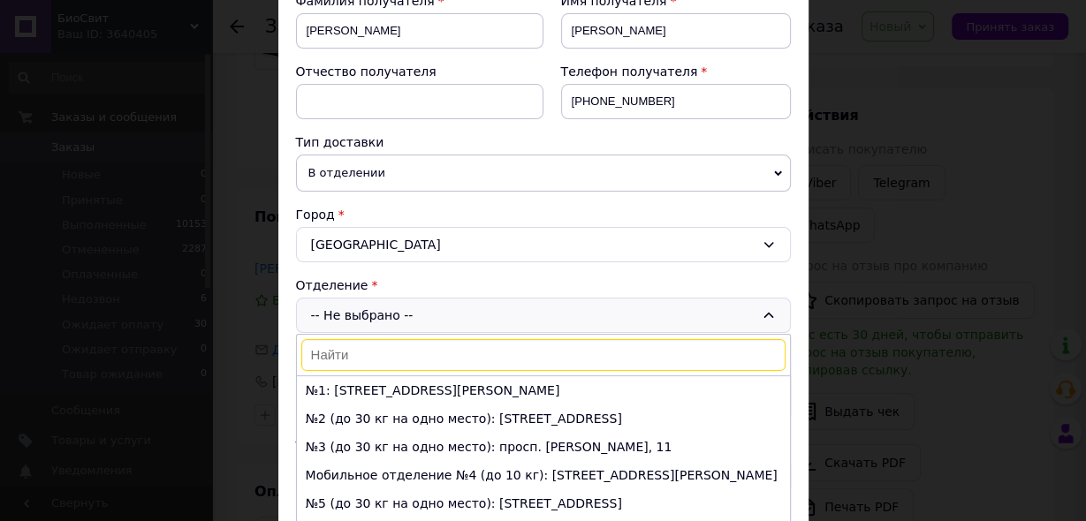
scroll to position [354, 0]
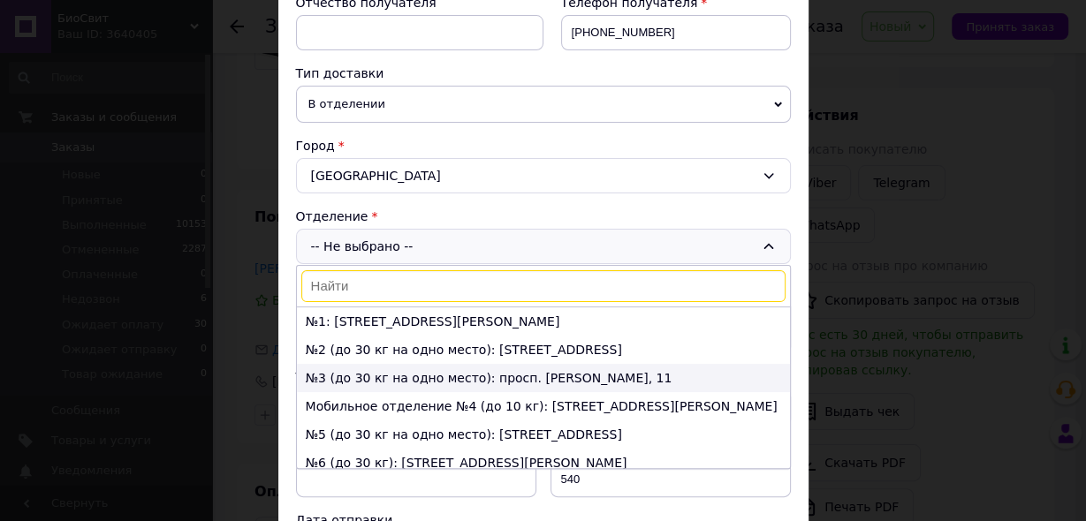
click at [590, 376] on li "№3 (до 30 кг на одно место): просп. Тараса Шевченка, 11" at bounding box center [543, 378] width 493 height 28
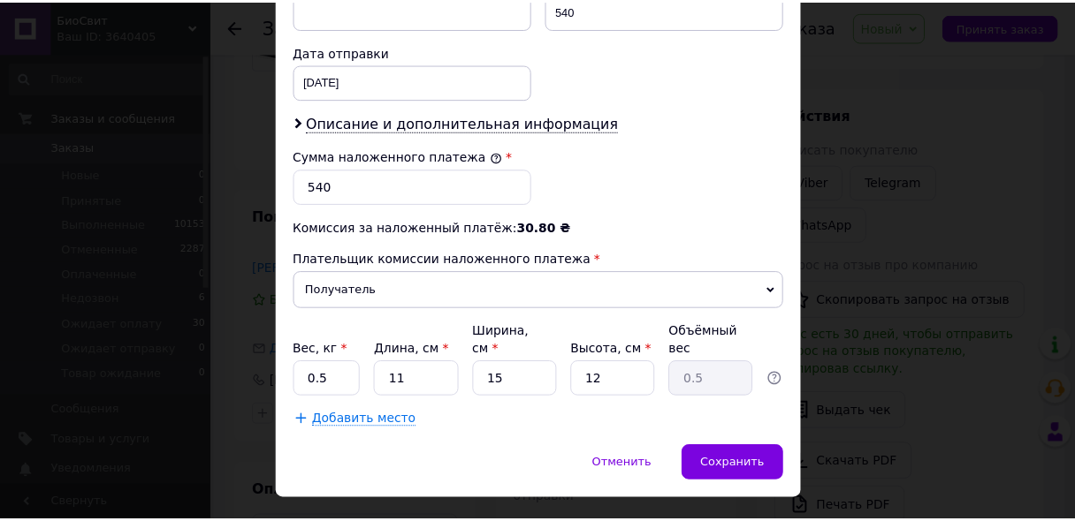
scroll to position [834, 0]
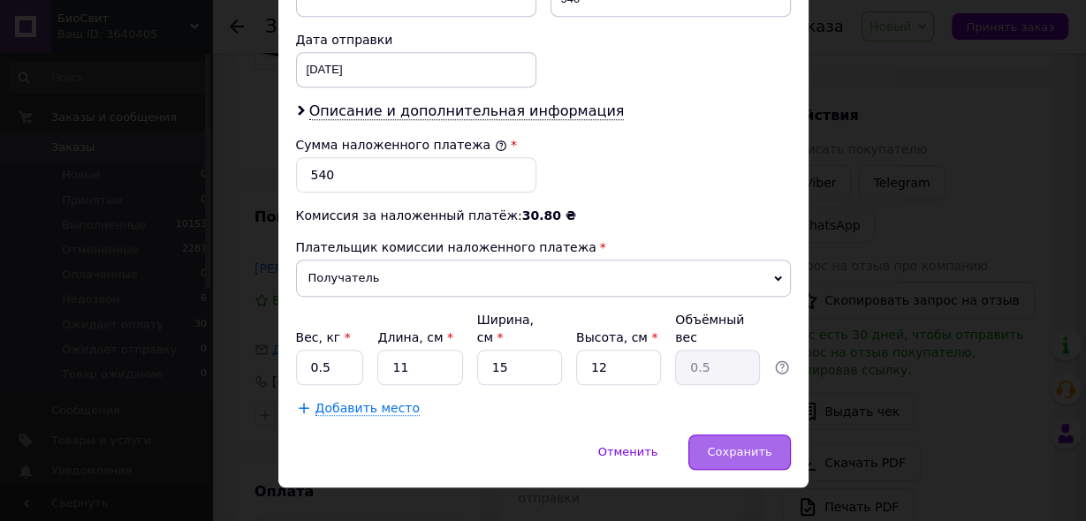
click at [722, 445] on span "Сохранить" at bounding box center [739, 451] width 65 height 13
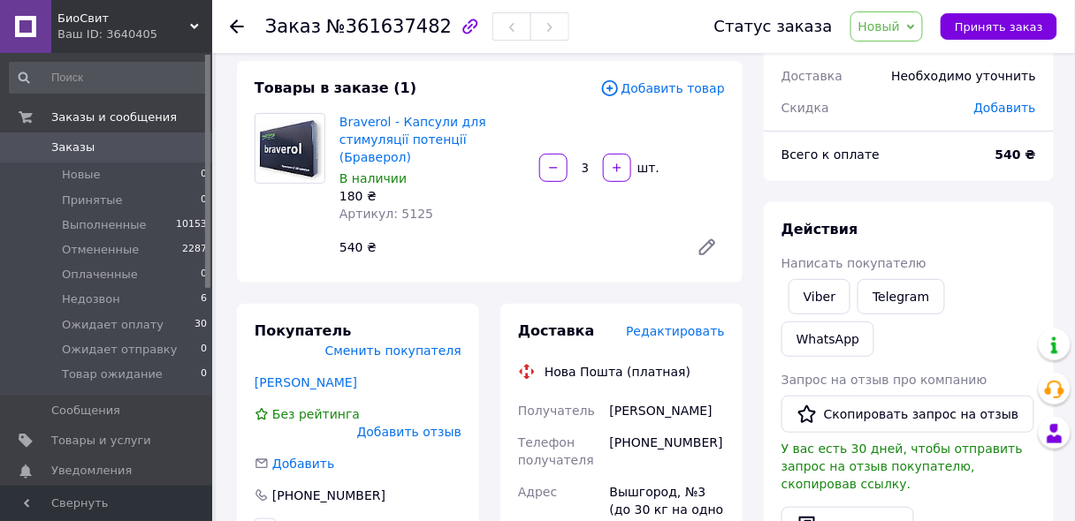
scroll to position [64, 0]
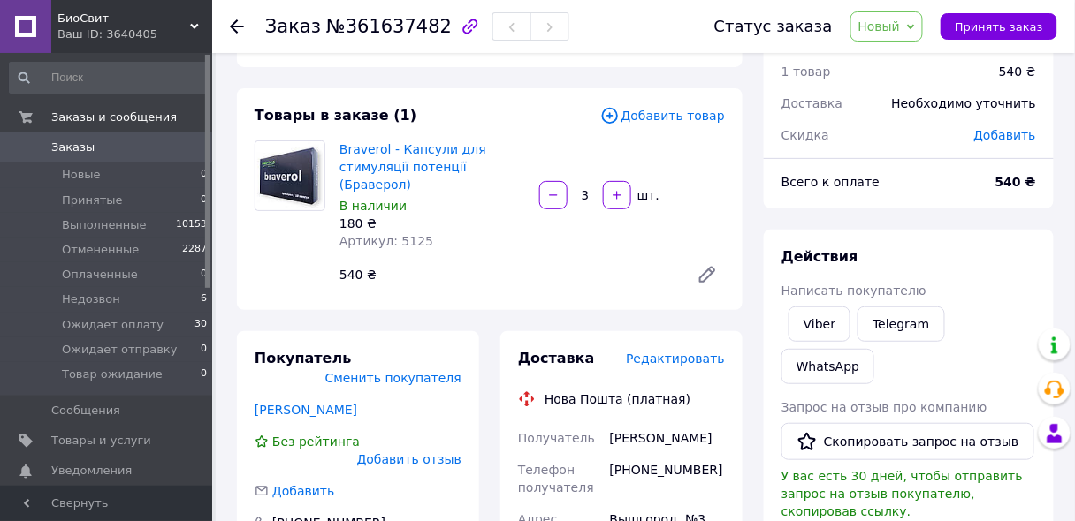
click at [901, 31] on span "Новый" at bounding box center [879, 26] width 42 height 14
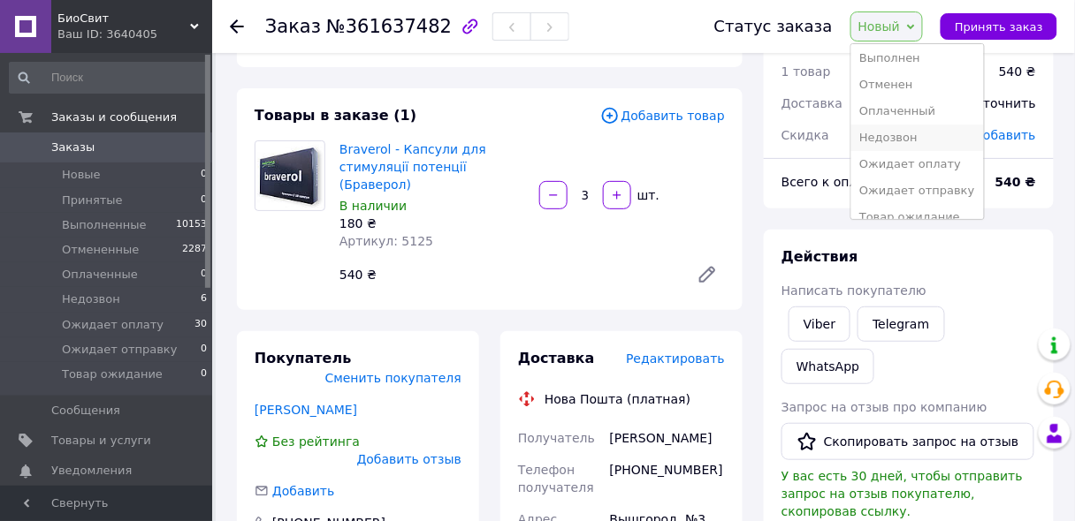
scroll to position [45, 0]
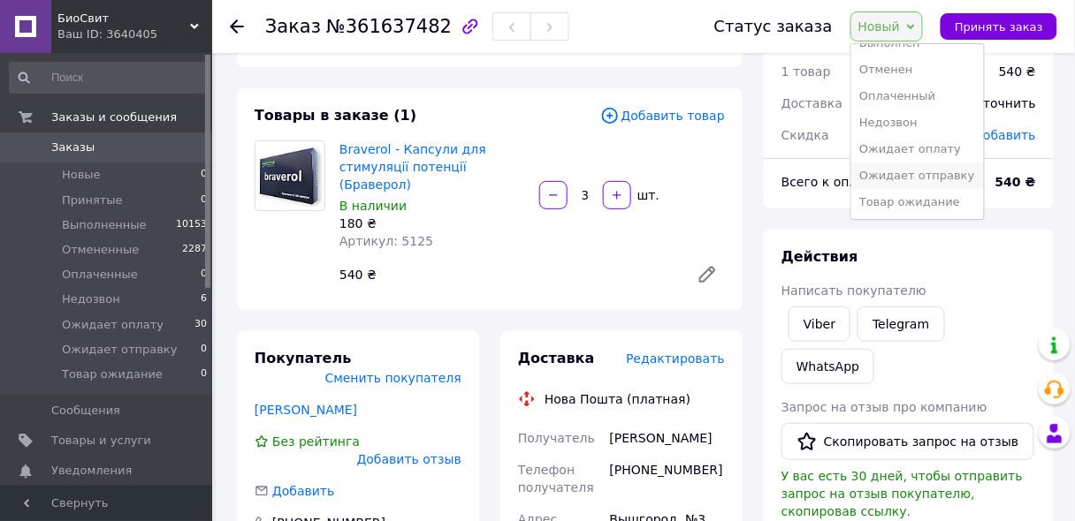
click at [912, 178] on li "Ожидает отправку" at bounding box center [917, 176] width 133 height 27
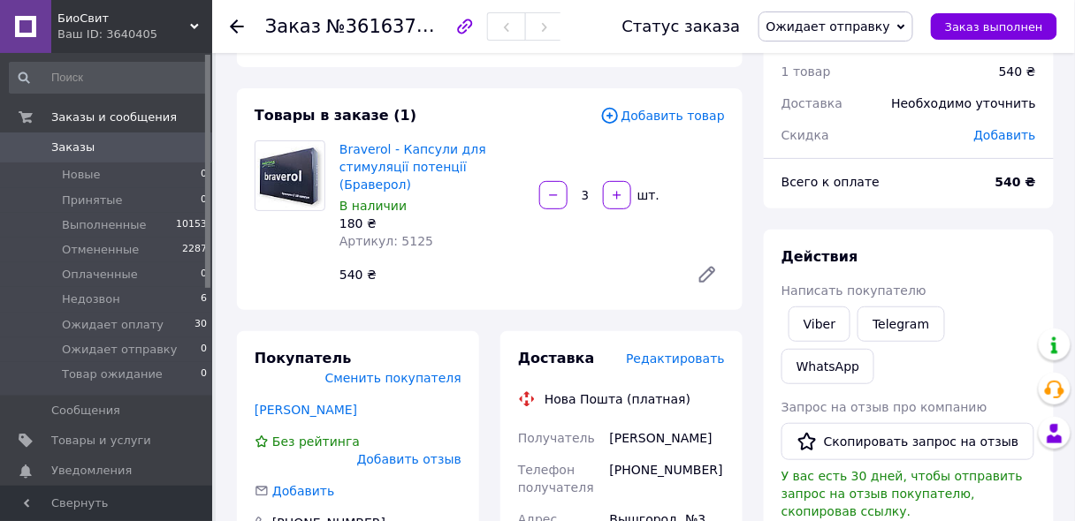
click at [141, 146] on span "Заказы" at bounding box center [107, 148] width 112 height 16
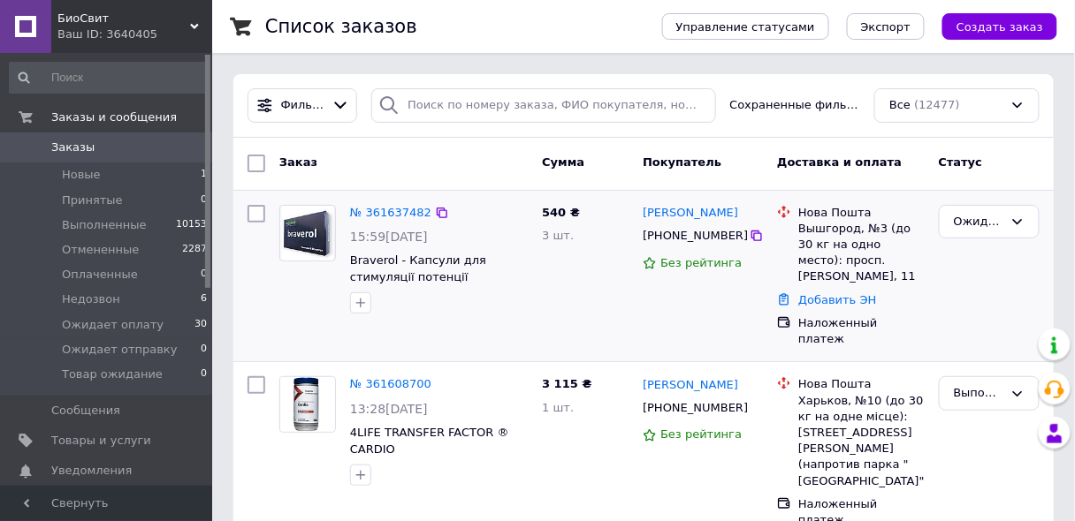
drag, startPoint x: 1001, startPoint y: 285, endPoint x: 911, endPoint y: 259, distance: 92.9
click at [995, 284] on div "Ожидает отправку" at bounding box center [989, 276] width 115 height 157
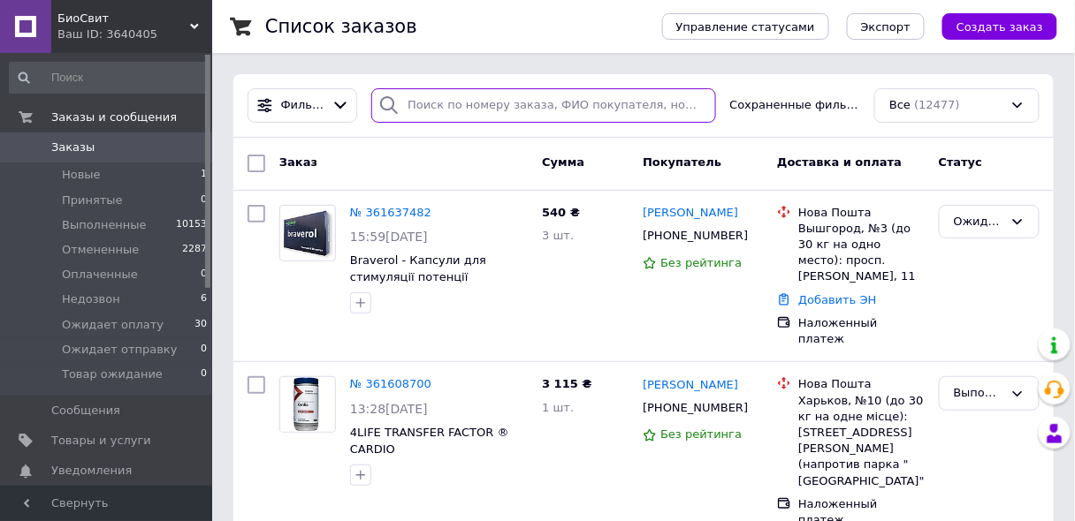
click at [464, 105] on input "search" at bounding box center [543, 105] width 344 height 34
paste input "[PHONE_NUMBER]"
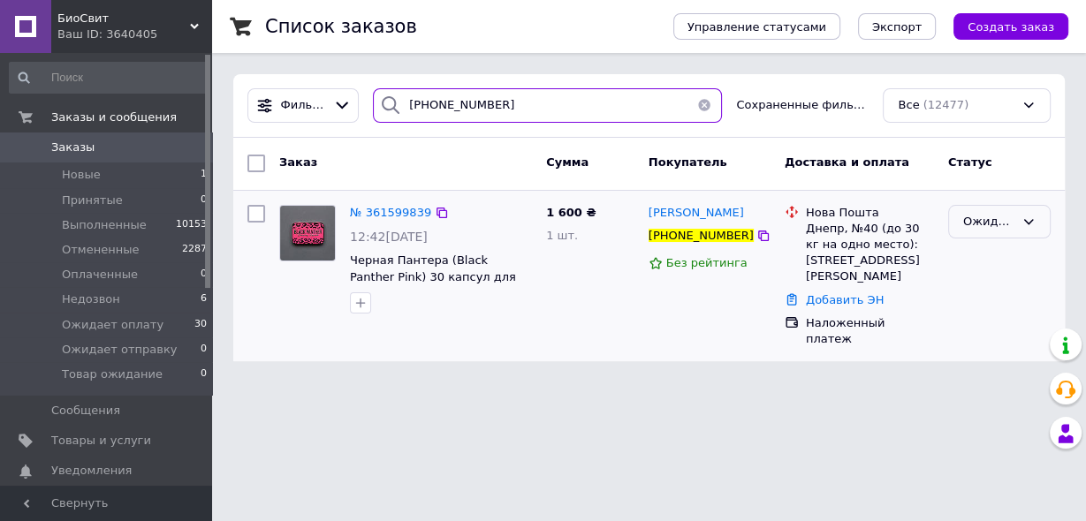
type input "[PHONE_NUMBER]"
drag, startPoint x: 995, startPoint y: 218, endPoint x: 991, endPoint y: 238, distance: 19.9
click at [995, 219] on div "Ожидает оплату" at bounding box center [988, 222] width 51 height 19
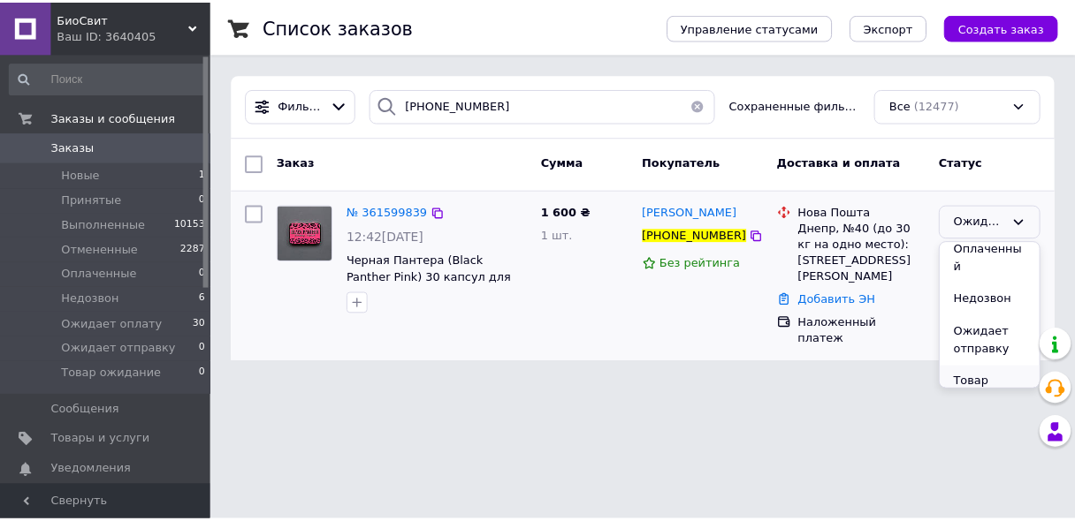
scroll to position [116, 0]
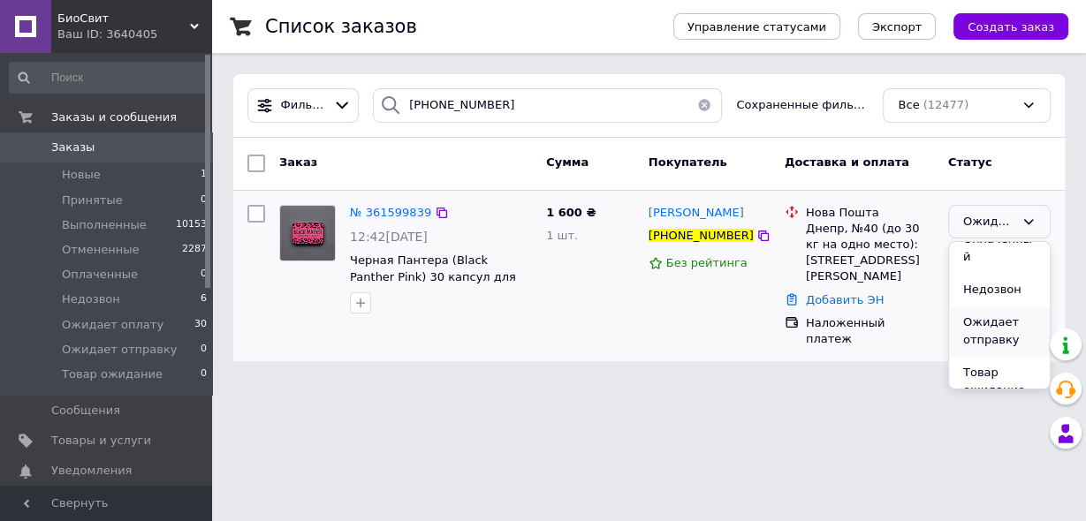
click at [985, 315] on li "Ожидает отправку" at bounding box center [999, 332] width 101 height 50
click at [162, 152] on span "Заказы" at bounding box center [107, 148] width 112 height 16
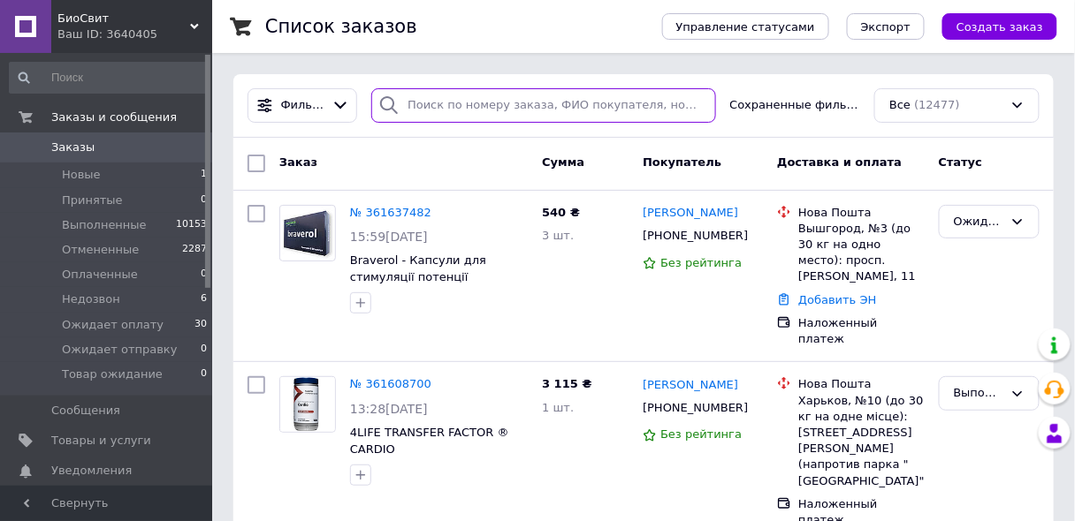
click at [460, 105] on input "search" at bounding box center [543, 105] width 344 height 34
paste input "0506097777"
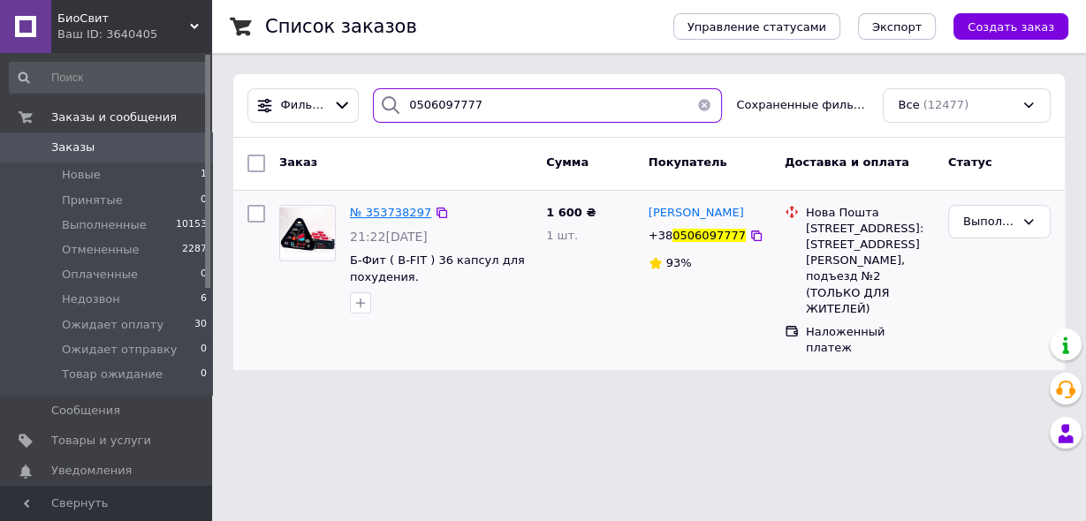
type input "0506097777"
click at [405, 212] on span "№ 353738297" at bounding box center [390, 212] width 81 height 13
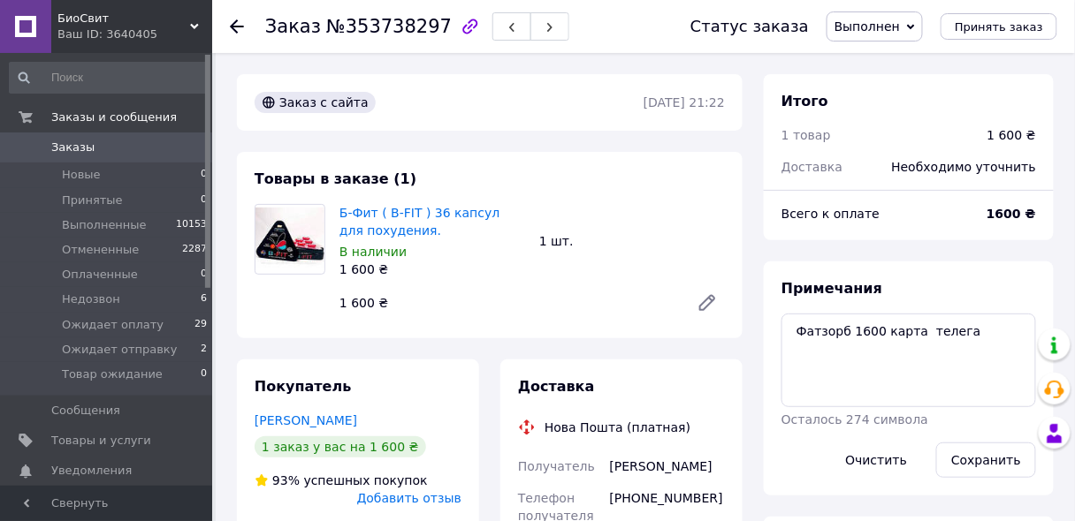
click at [893, 28] on span "Выполнен" at bounding box center [866, 26] width 65 height 14
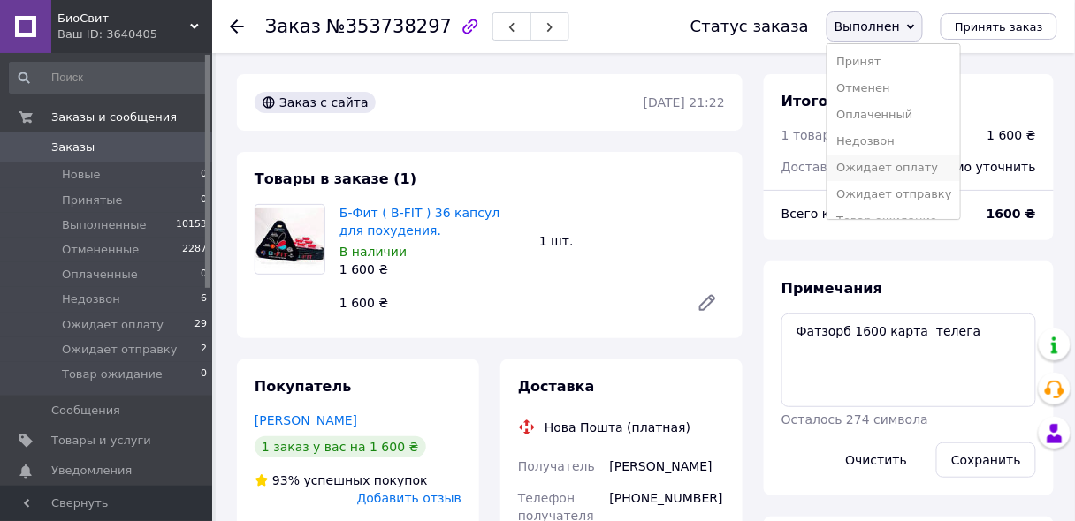
click at [895, 168] on li "Ожидает оплату" at bounding box center [893, 168] width 133 height 27
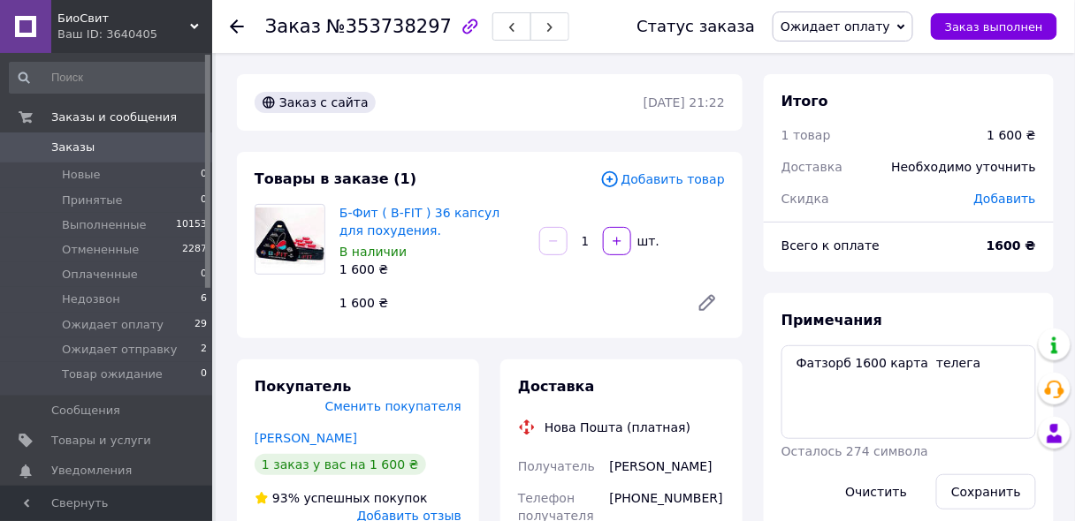
click at [663, 180] on span "Добавить товар" at bounding box center [662, 179] width 125 height 19
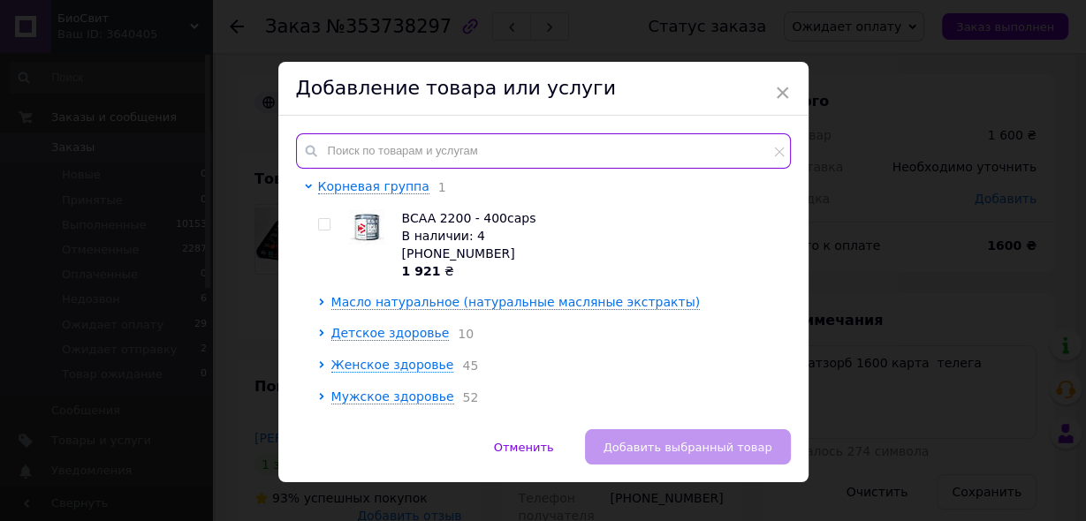
click at [479, 156] on input "text" at bounding box center [543, 150] width 495 height 35
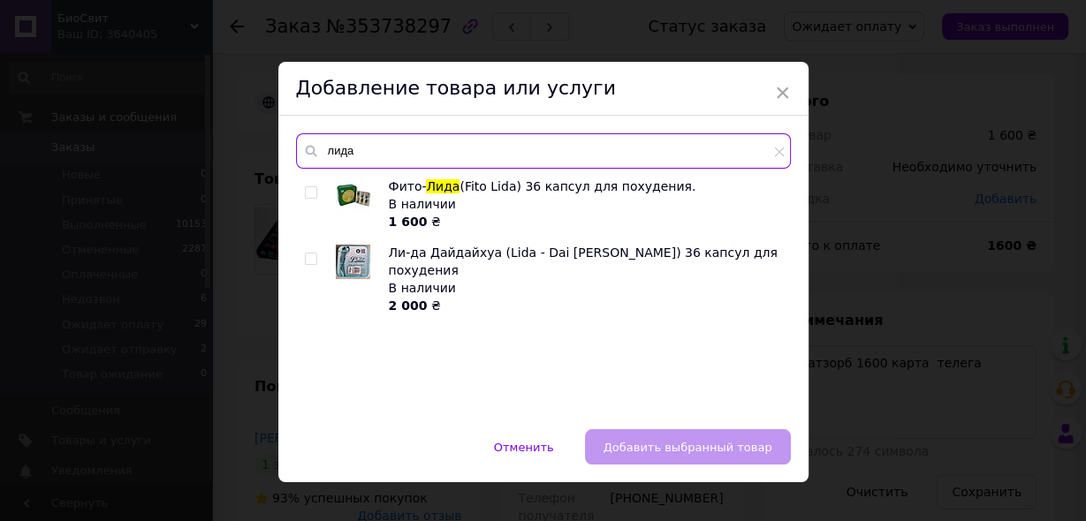
type input "лида"
click at [308, 190] on input "checkbox" at bounding box center [310, 192] width 11 height 11
checkbox input "true"
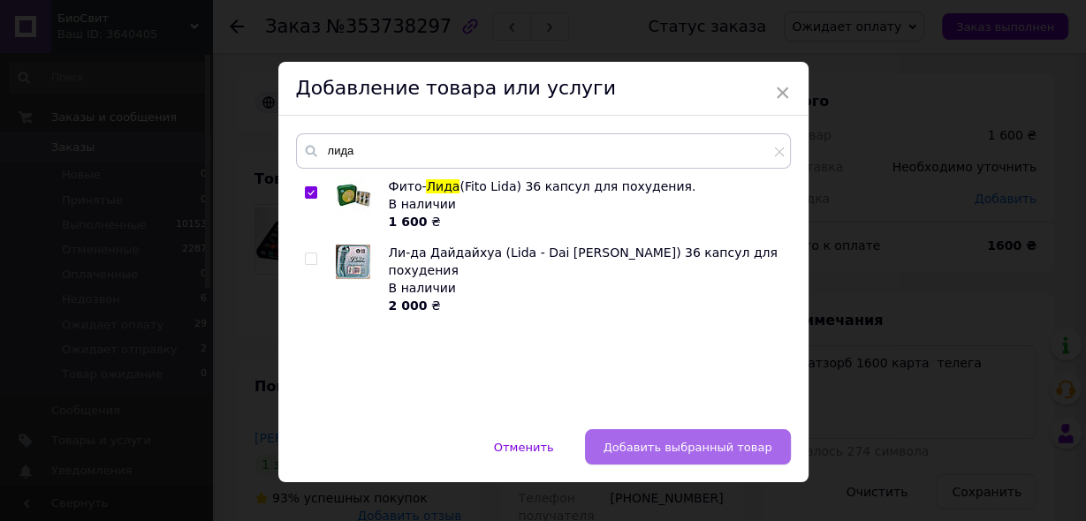
click at [651, 457] on button "Добавить выбранный товар" at bounding box center [688, 447] width 206 height 35
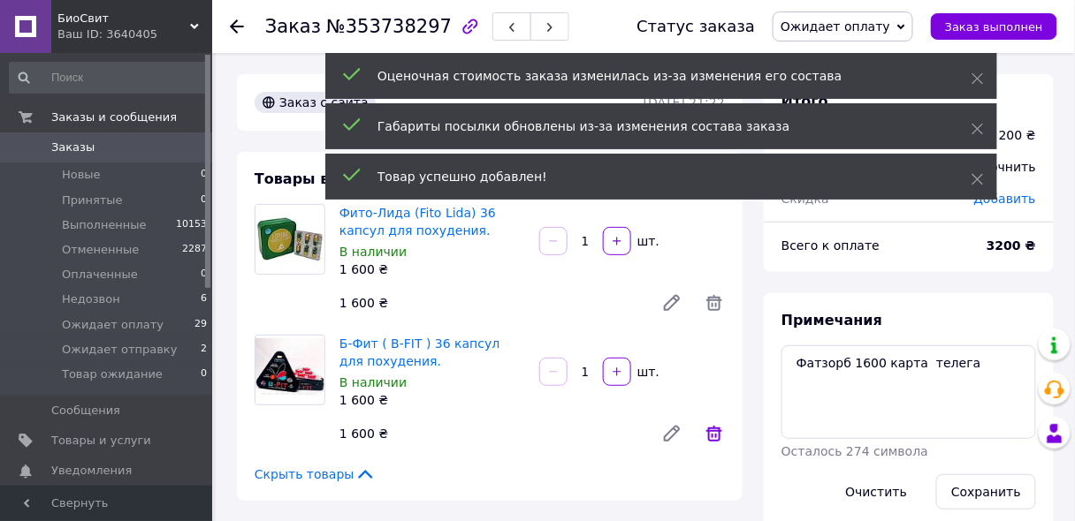
click at [714, 433] on icon at bounding box center [714, 433] width 21 height 21
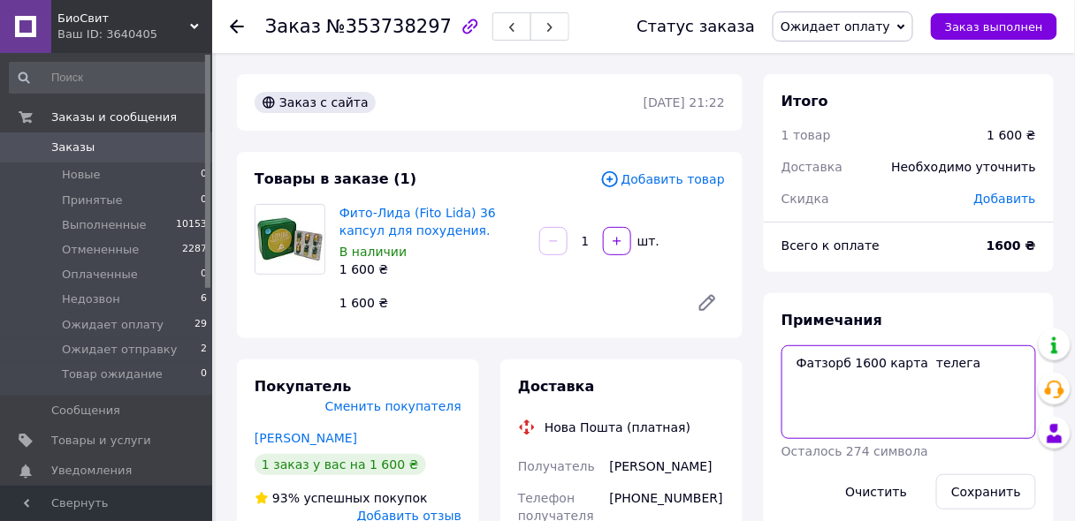
click at [858, 362] on textarea "Фатзорб 1600 карта телега" at bounding box center [908, 393] width 255 height 94
click at [849, 369] on textarea "Фатзорб 100 карта телега" at bounding box center [908, 393] width 255 height 94
type textarea "100 карта телега"
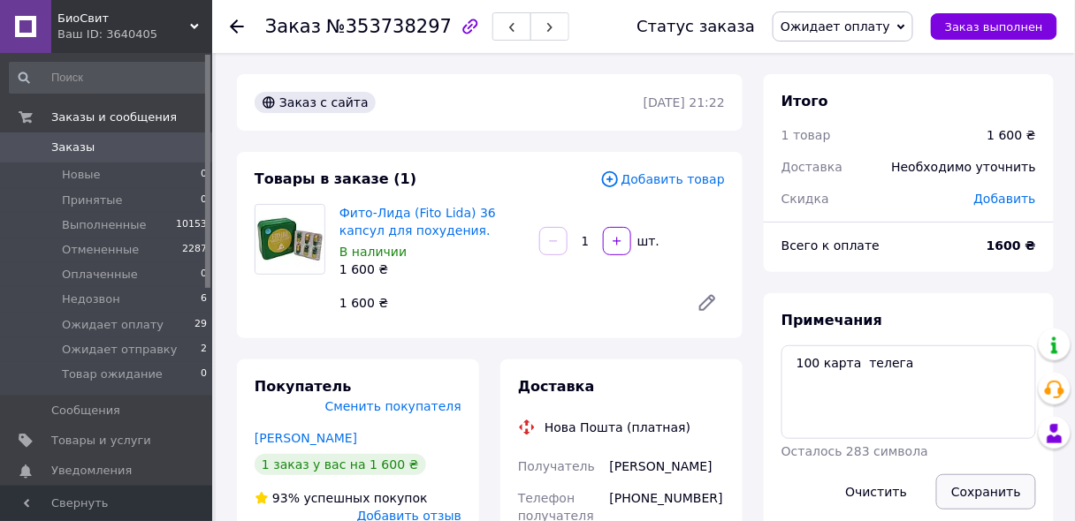
click at [982, 487] on button "Сохранить" at bounding box center [986, 492] width 100 height 35
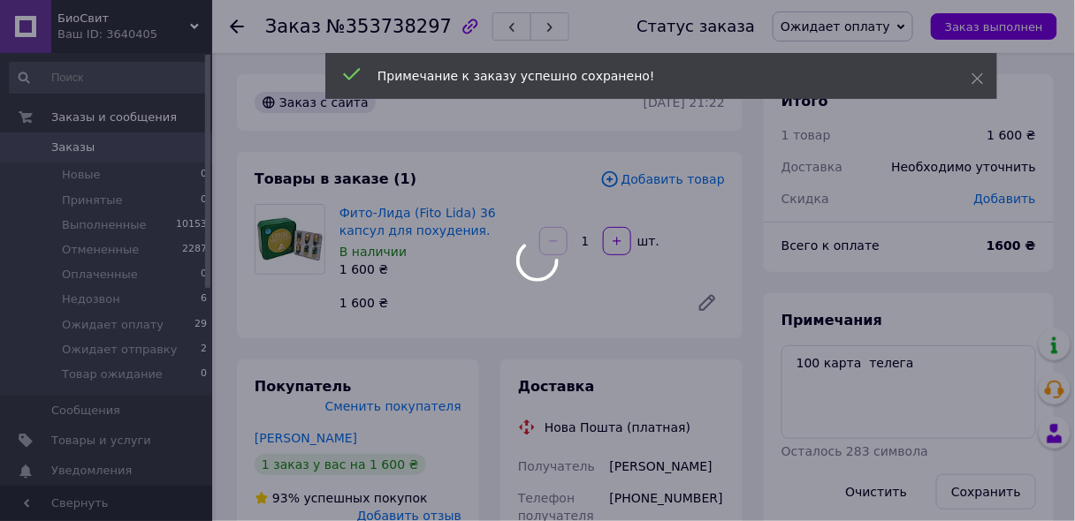
scroll to position [71, 0]
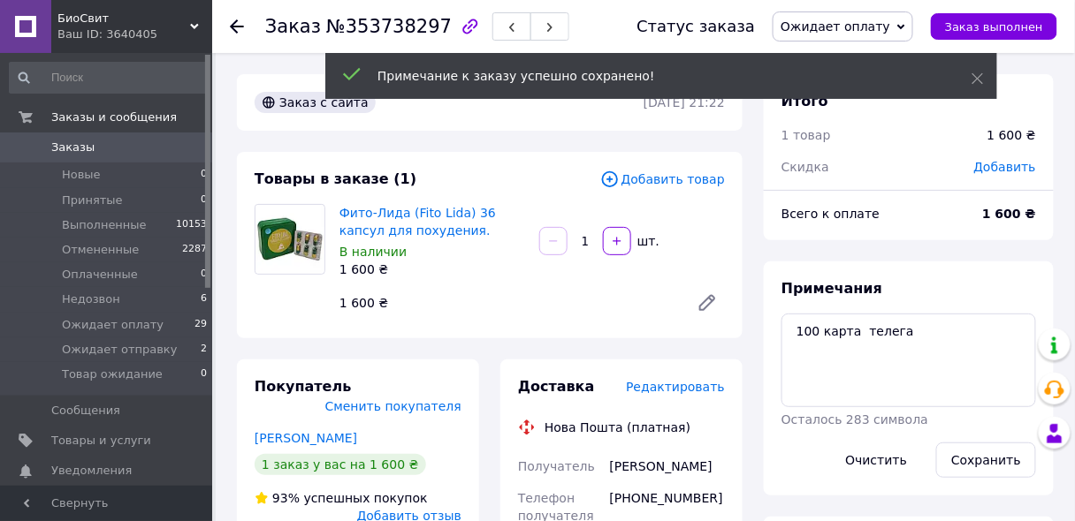
click at [871, 28] on span "Ожидает оплату" at bounding box center [835, 26] width 110 height 14
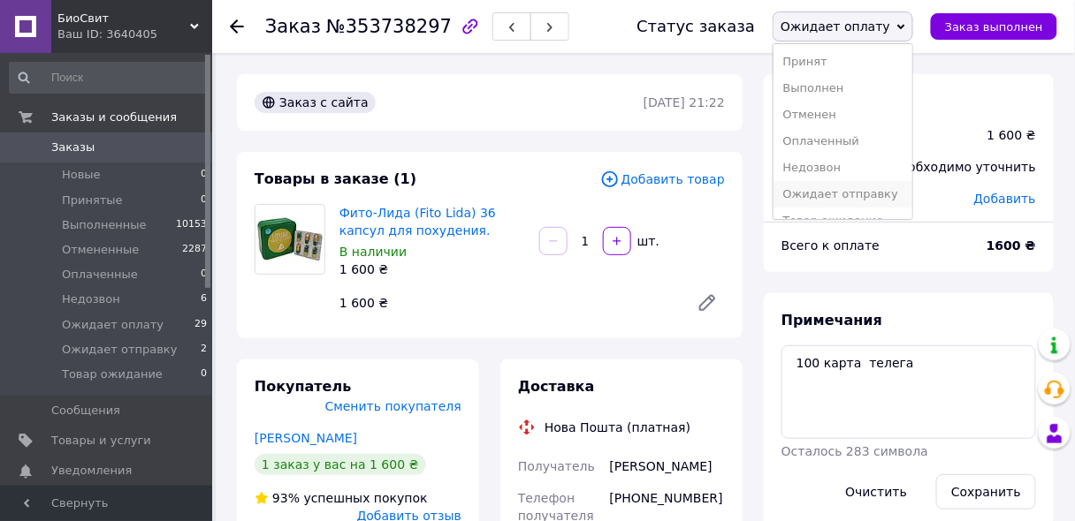
click at [879, 196] on li "Ожидает отправку" at bounding box center [842, 194] width 139 height 27
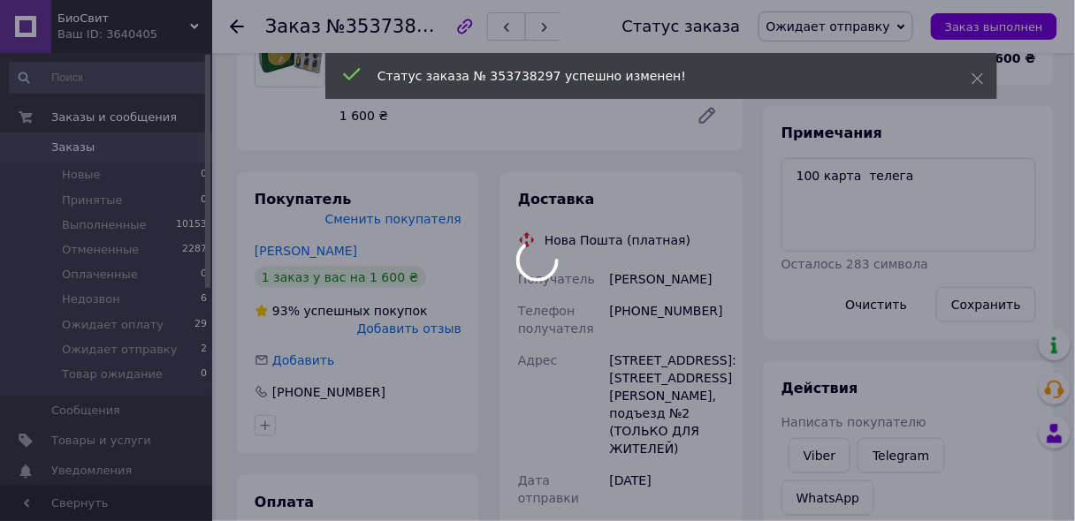
scroll to position [212, 0]
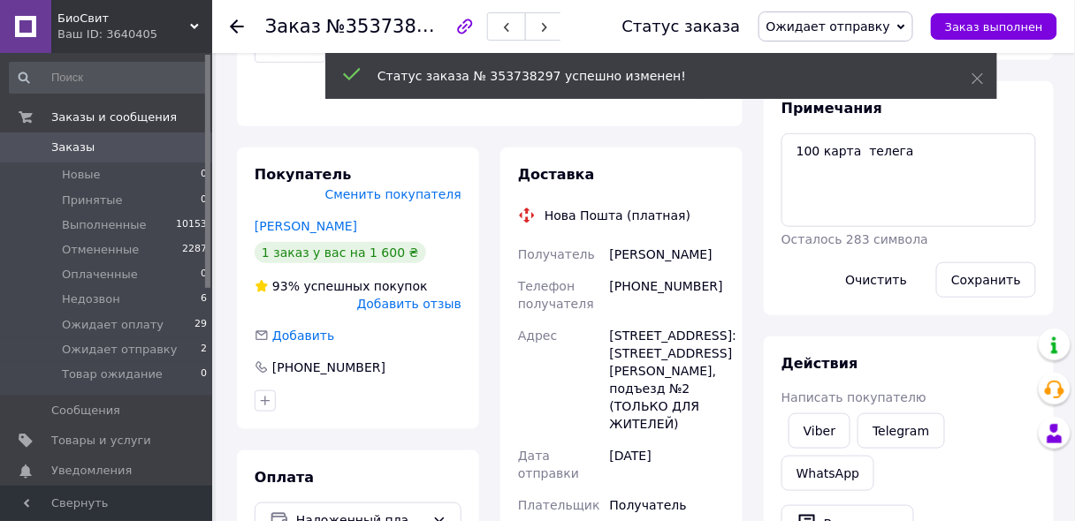
drag, startPoint x: 609, startPoint y: 254, endPoint x: 667, endPoint y: 277, distance: 62.7
click at [667, 270] on div "Загоровська Катерина" at bounding box center [667, 255] width 122 height 32
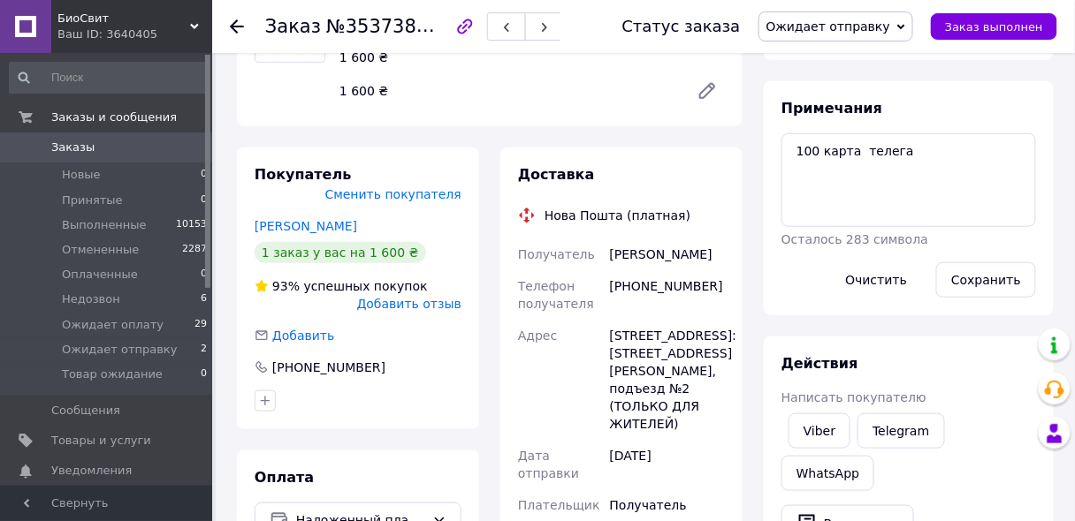
copy div "Загоровська Катерина"
click at [542, 363] on div "Адрес" at bounding box center [560, 380] width 92 height 120
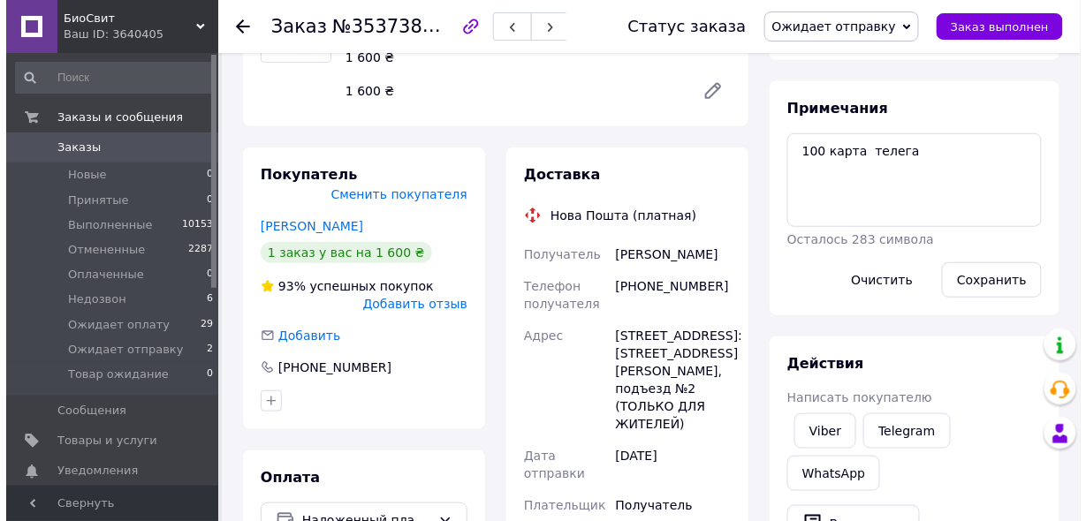
scroll to position [0, 0]
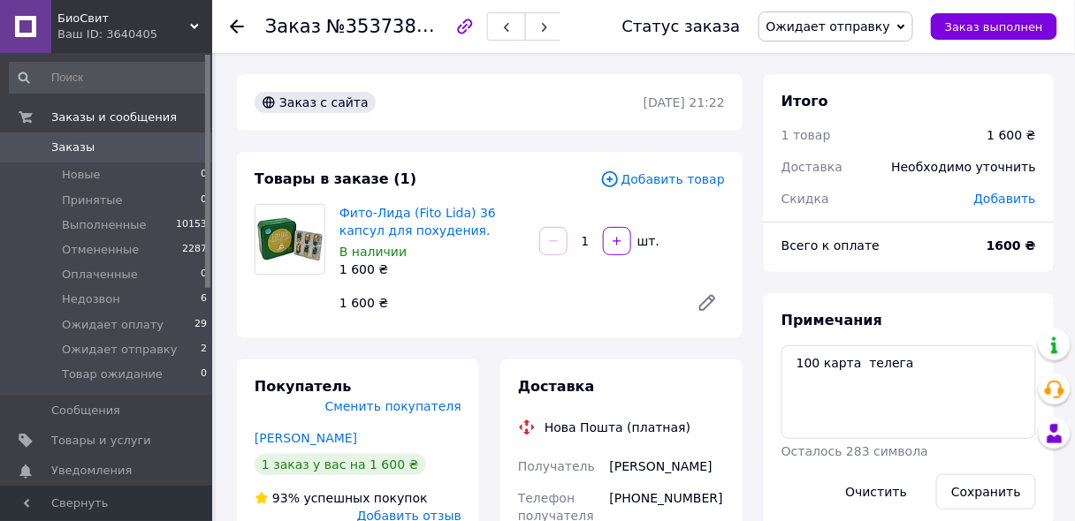
click at [141, 152] on span "Заказы" at bounding box center [107, 148] width 112 height 16
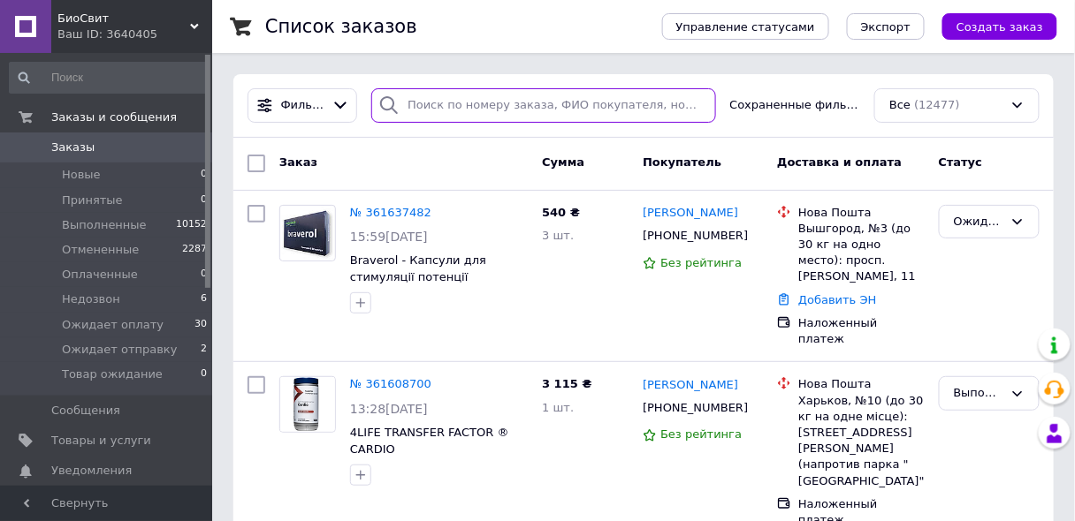
click at [453, 97] on input "search" at bounding box center [543, 105] width 344 height 34
paste input "+380969284542"
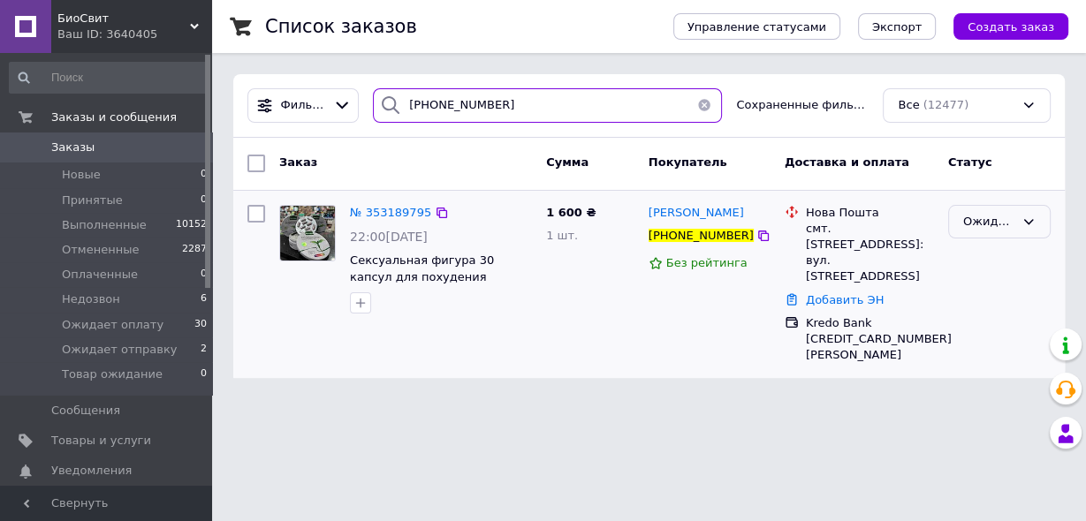
type input "+380969284542"
click at [997, 219] on div "Ожидает оплату" at bounding box center [988, 222] width 51 height 19
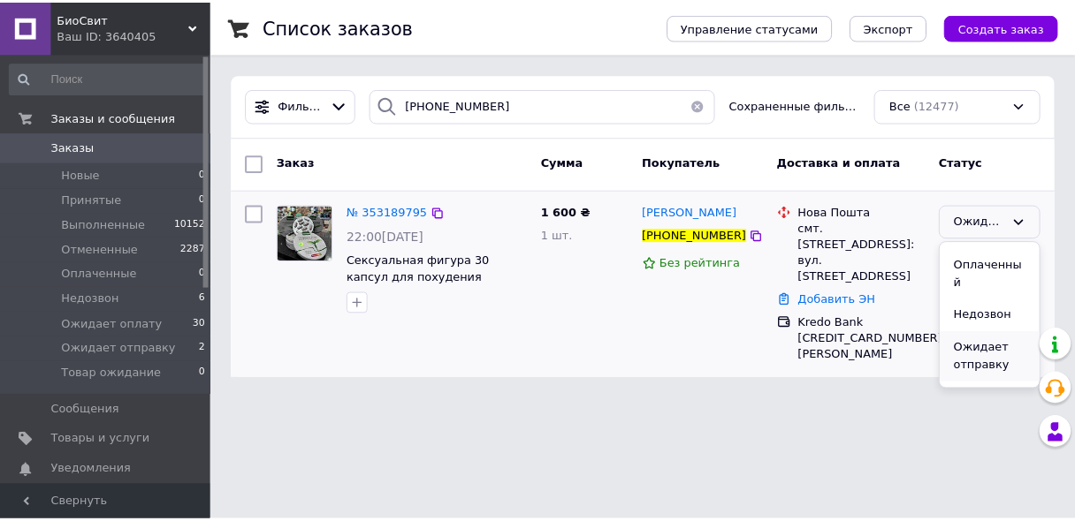
scroll to position [116, 0]
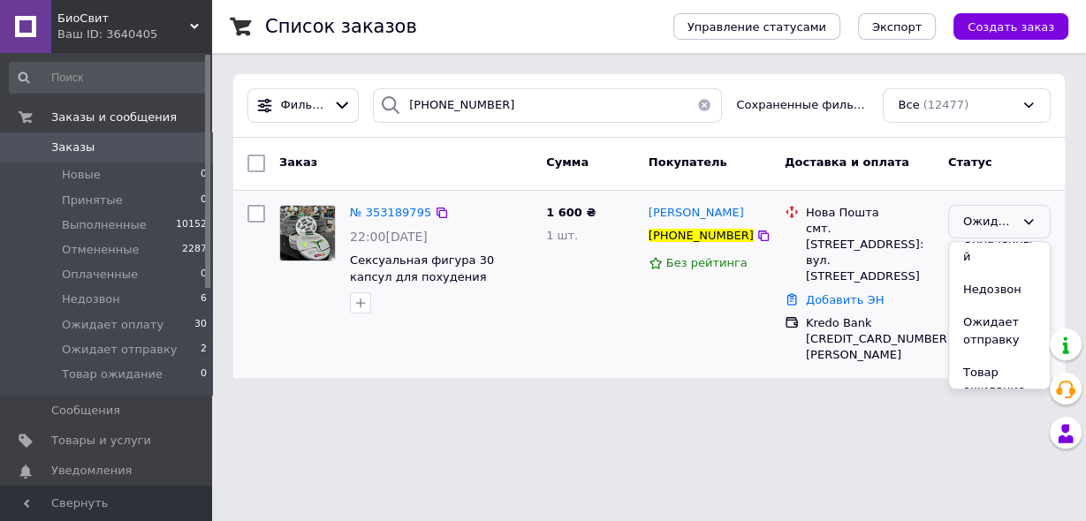
drag, startPoint x: 985, startPoint y: 316, endPoint x: 841, endPoint y: 311, distance: 144.1
click at [985, 316] on li "Ожидает отправку" at bounding box center [999, 332] width 101 height 50
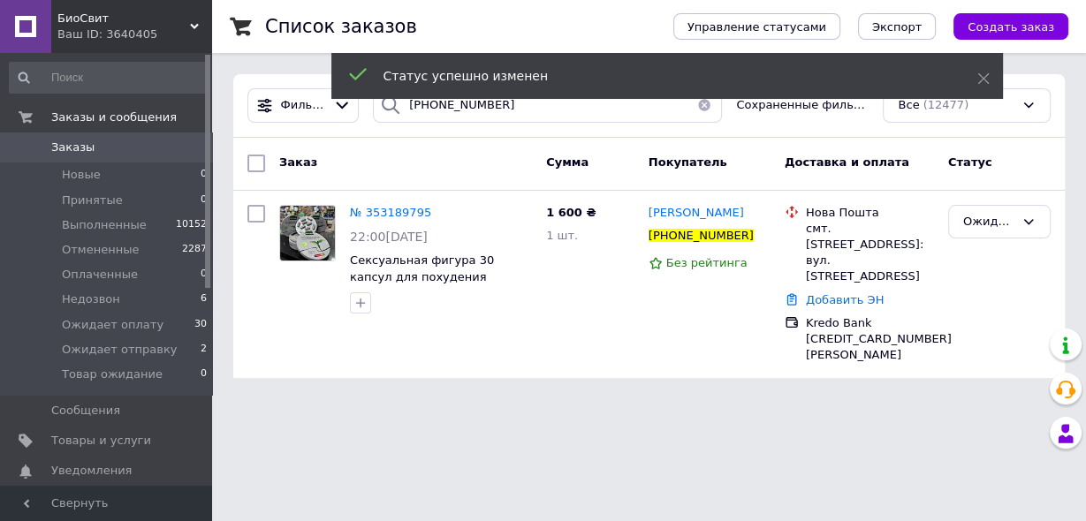
click at [394, 212] on span "№ 353189795" at bounding box center [390, 212] width 81 height 13
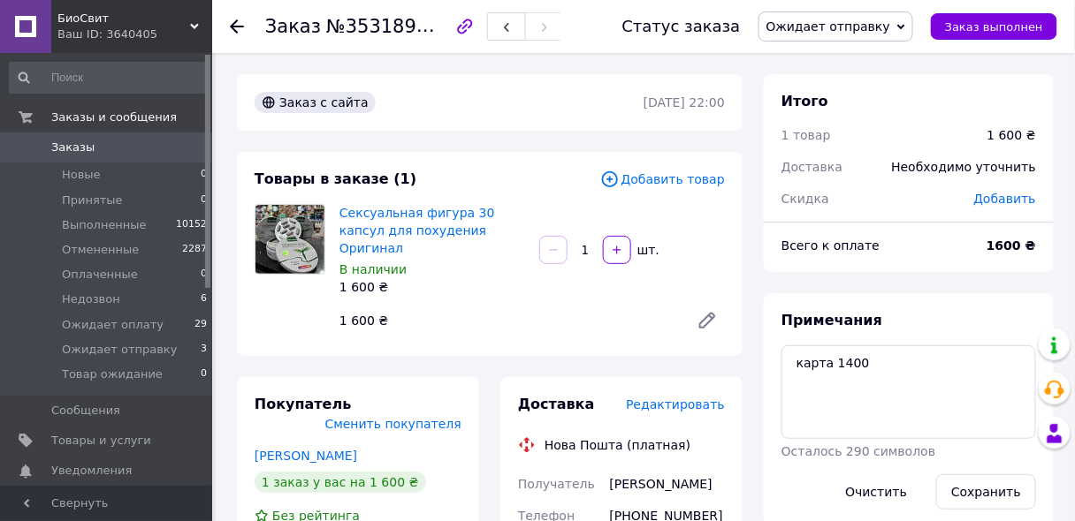
scroll to position [35, 0]
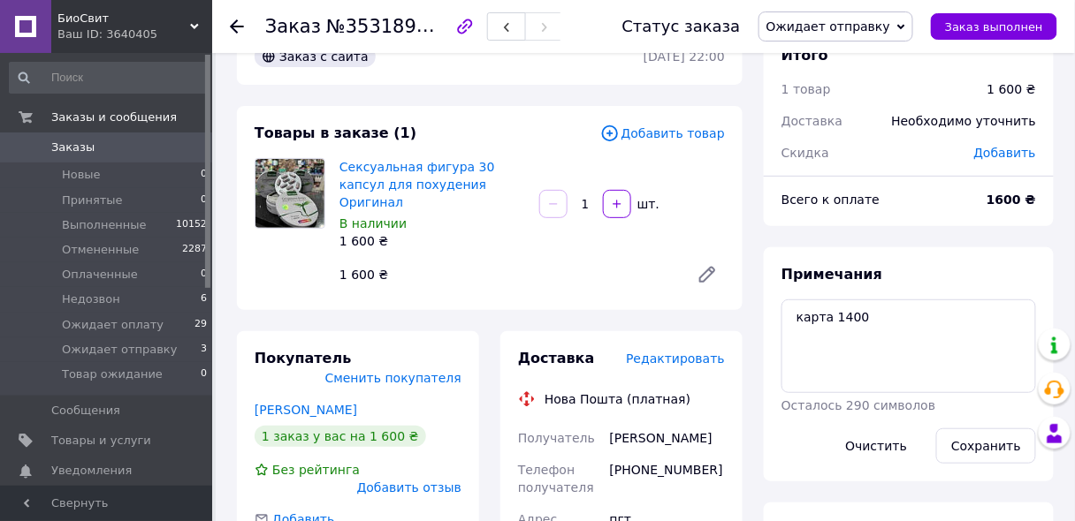
scroll to position [71, 0]
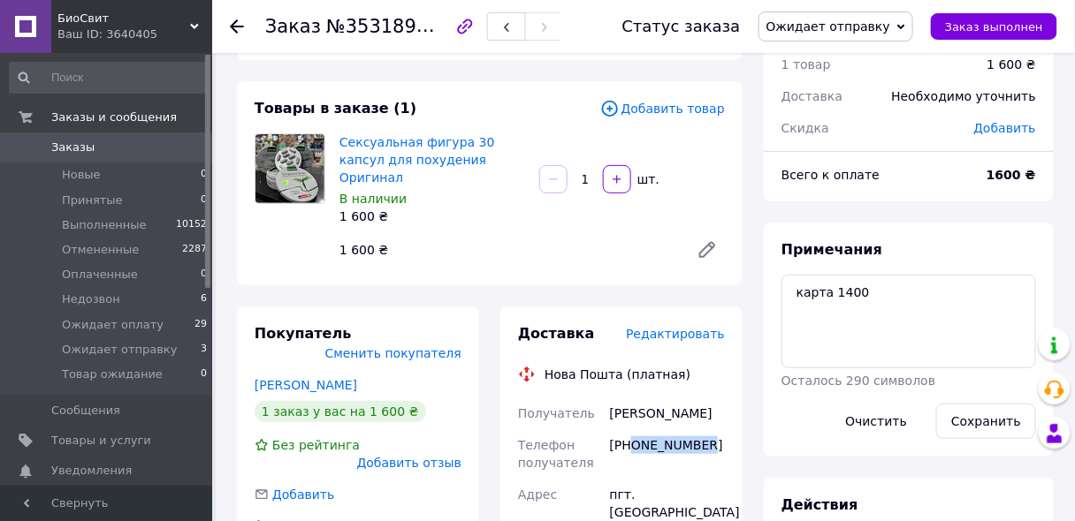
drag, startPoint x: 630, startPoint y: 426, endPoint x: 713, endPoint y: 430, distance: 83.2
click at [713, 430] on div "+380969284542" at bounding box center [667, 454] width 122 height 49
copy div "0969284542"
click at [1011, 27] on span "Заказ выполнен" at bounding box center [994, 26] width 98 height 13
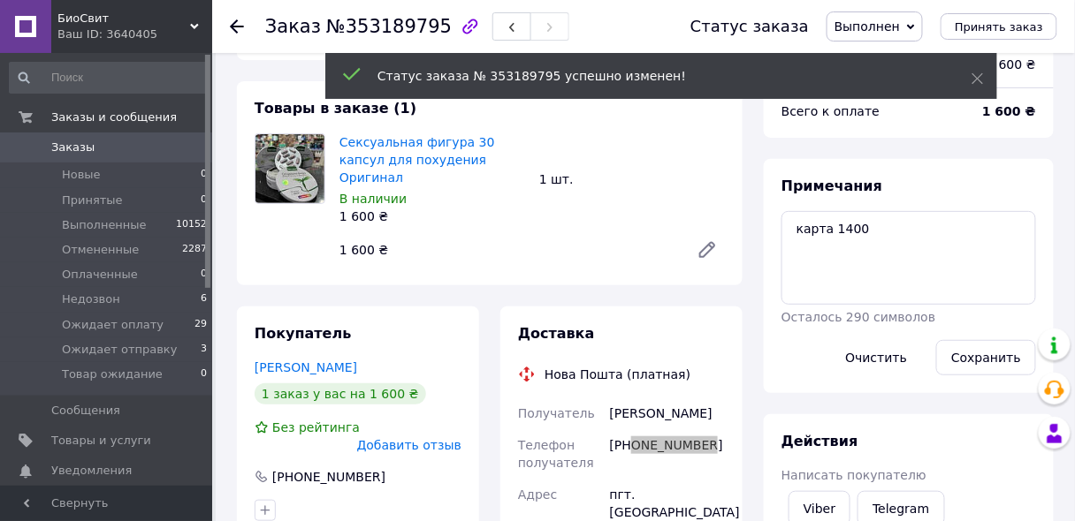
scroll to position [78, 0]
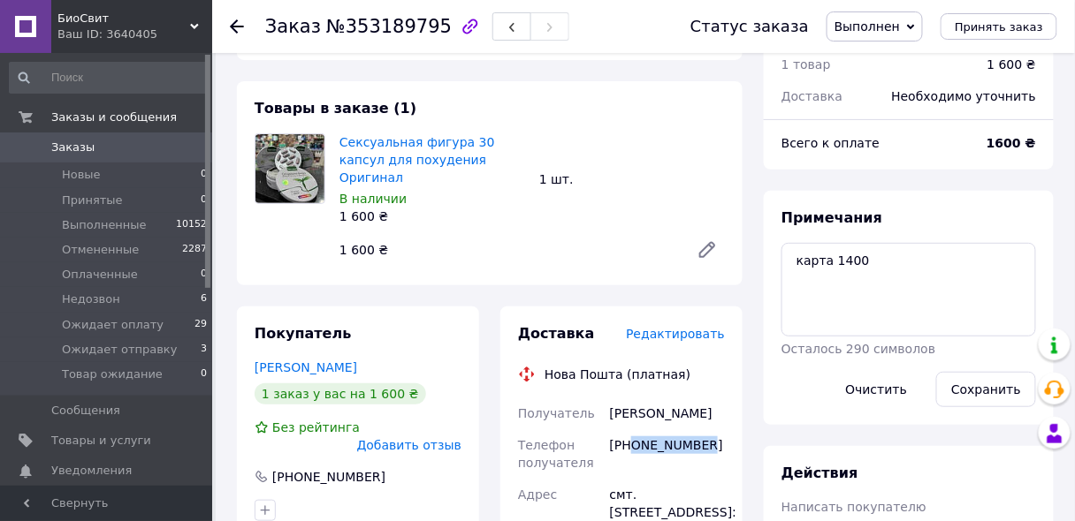
drag, startPoint x: 614, startPoint y: 399, endPoint x: 716, endPoint y: 390, distance: 102.0
click at [716, 398] on div "Овчіннікова Надія" at bounding box center [667, 414] width 122 height 32
copy div "Овчіннікова Надія"
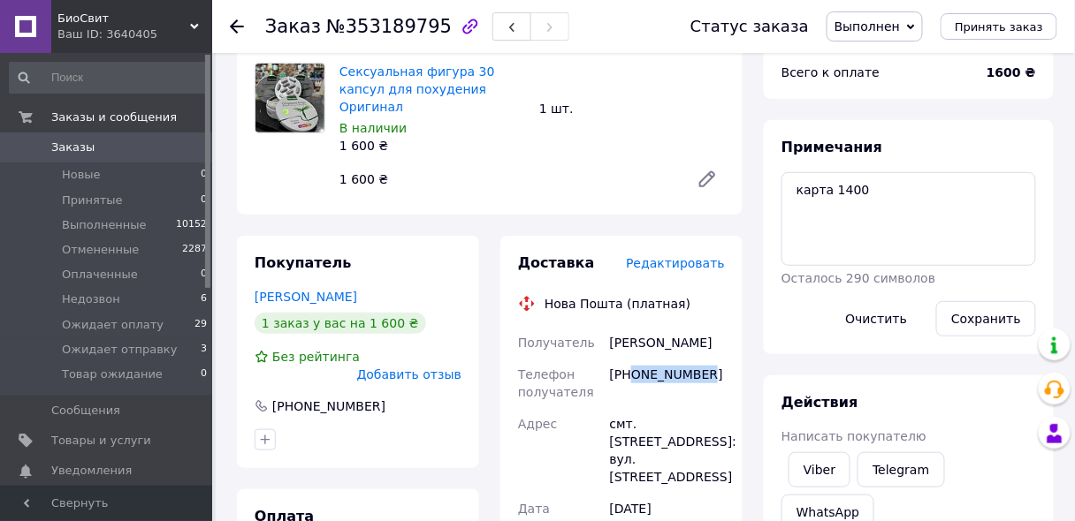
scroll to position [212, 0]
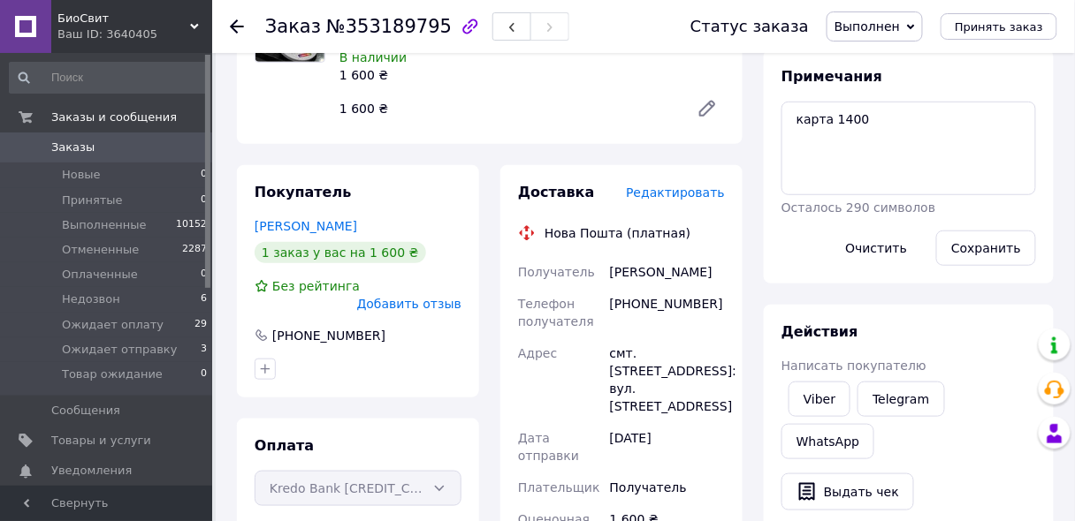
click at [647, 338] on div "смт. Борова (Київська обл.), №1: вул. Театральна, 8а" at bounding box center [667, 380] width 122 height 85
copy div "Борова"
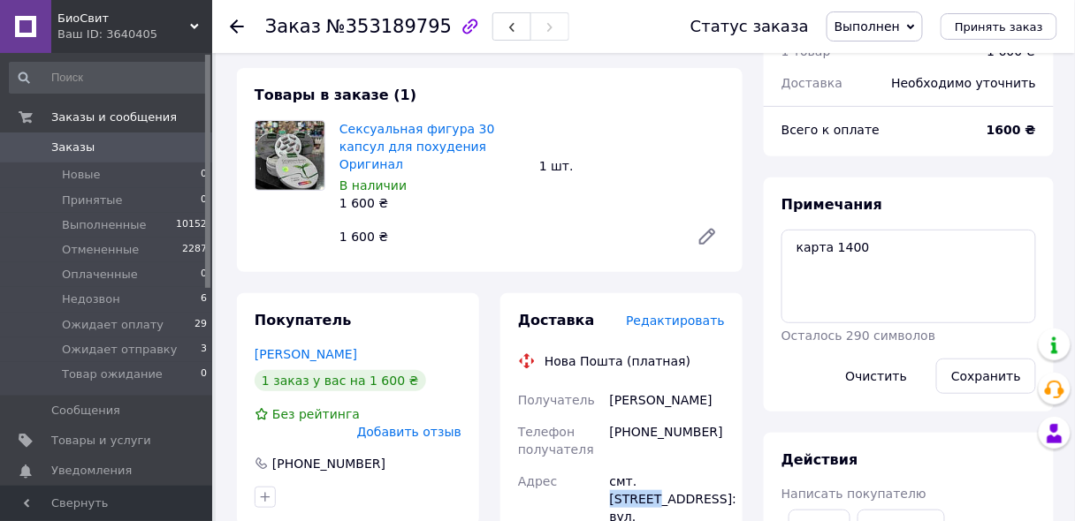
scroll to position [71, 0]
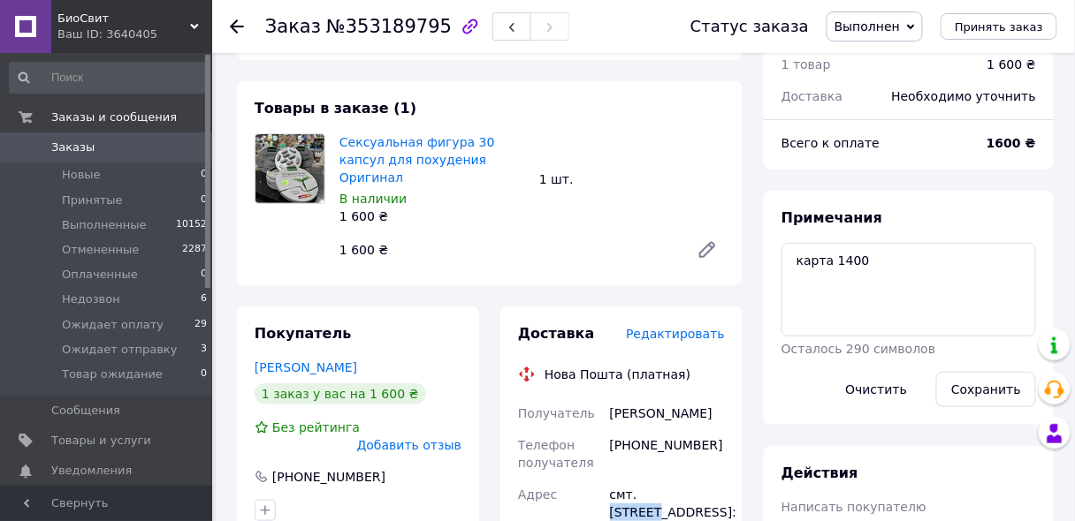
click at [141, 146] on span "Заказы" at bounding box center [107, 148] width 112 height 16
